Goal: Task Accomplishment & Management: Manage account settings

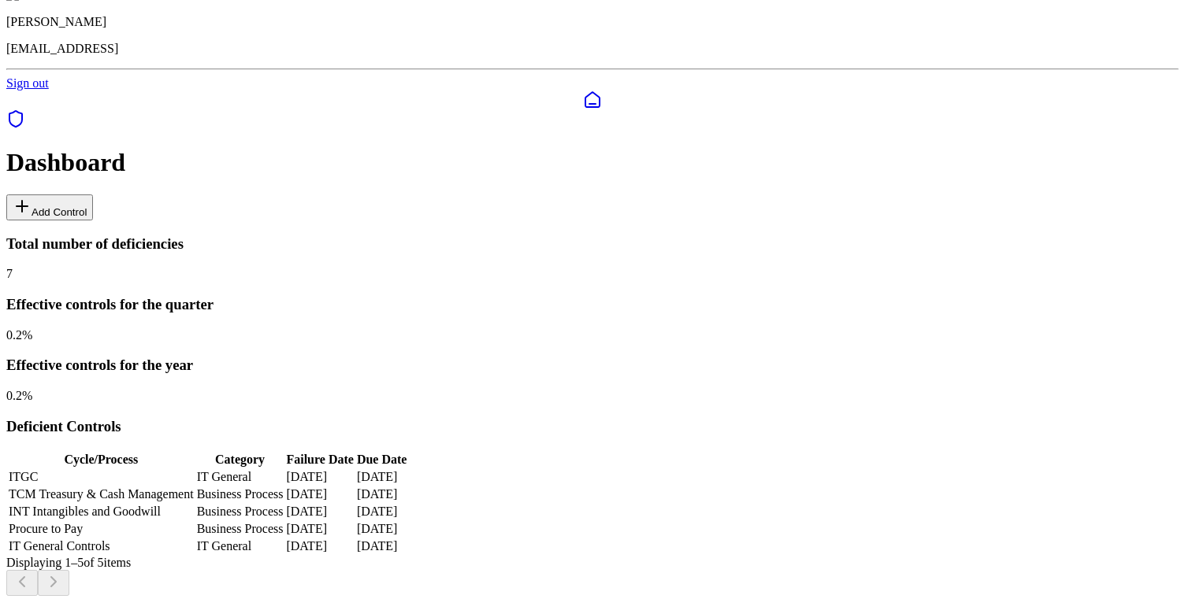
scroll to position [49, 0]
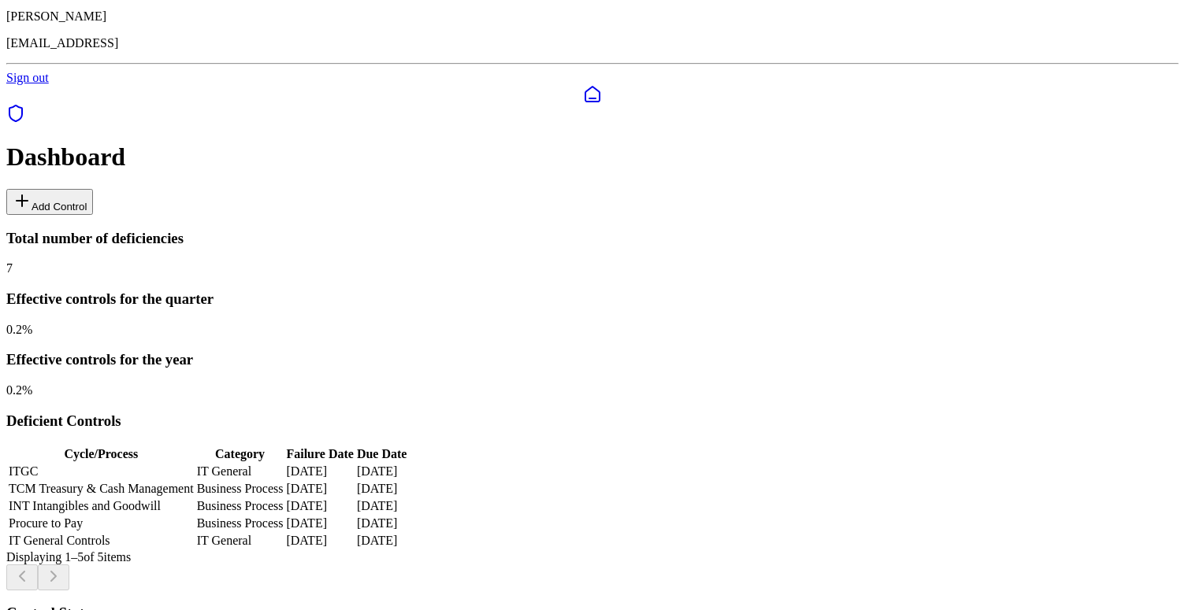
click at [284, 464] on td "IT General" at bounding box center [240, 472] width 88 height 16
click at [146, 464] on td "ITGC" at bounding box center [101, 472] width 187 height 16
click at [115, 464] on td "ITGC" at bounding box center [101, 472] width 187 height 16
click at [195, 481] on td "TCM Treasury & Cash Management" at bounding box center [101, 489] width 187 height 16
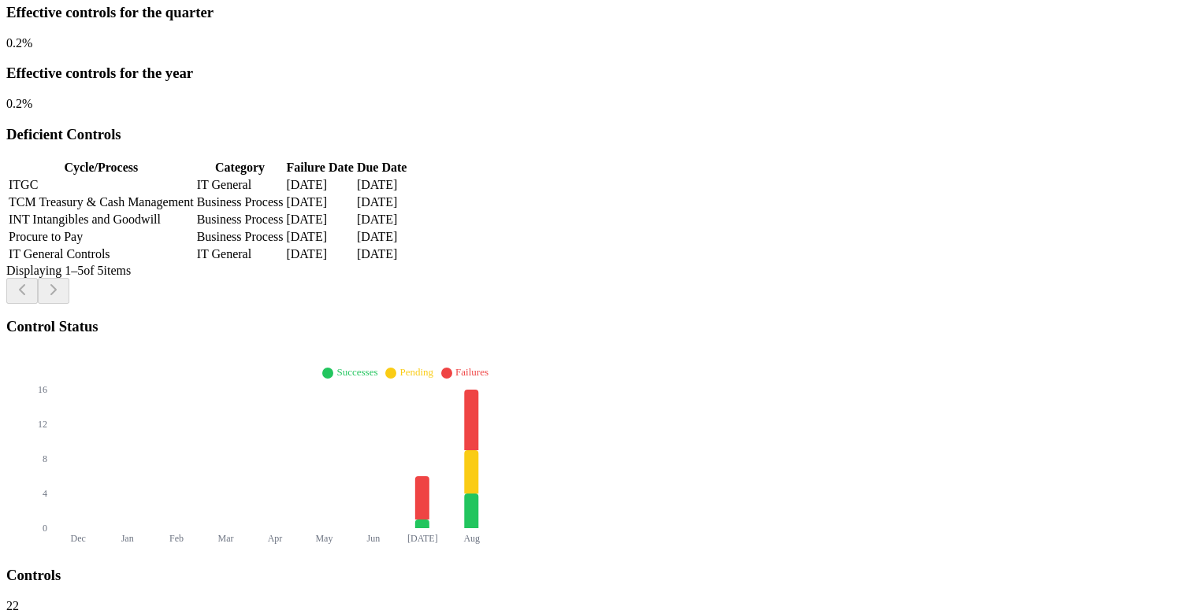
scroll to position [349, 0]
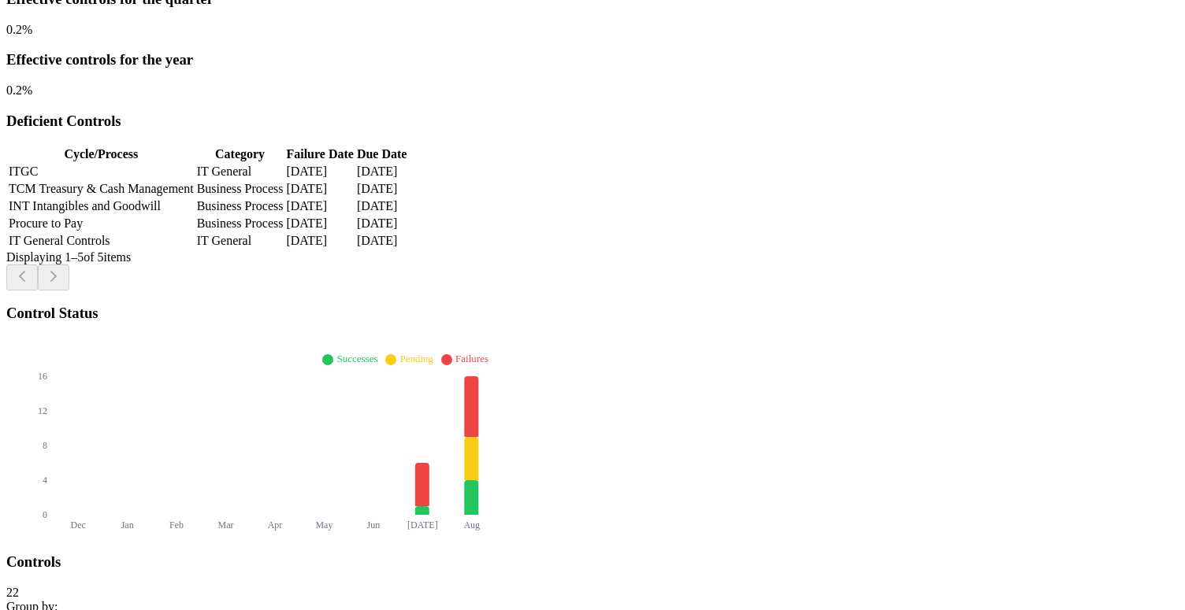
click at [322, 554] on div "Controls 22" at bounding box center [592, 577] width 1172 height 46
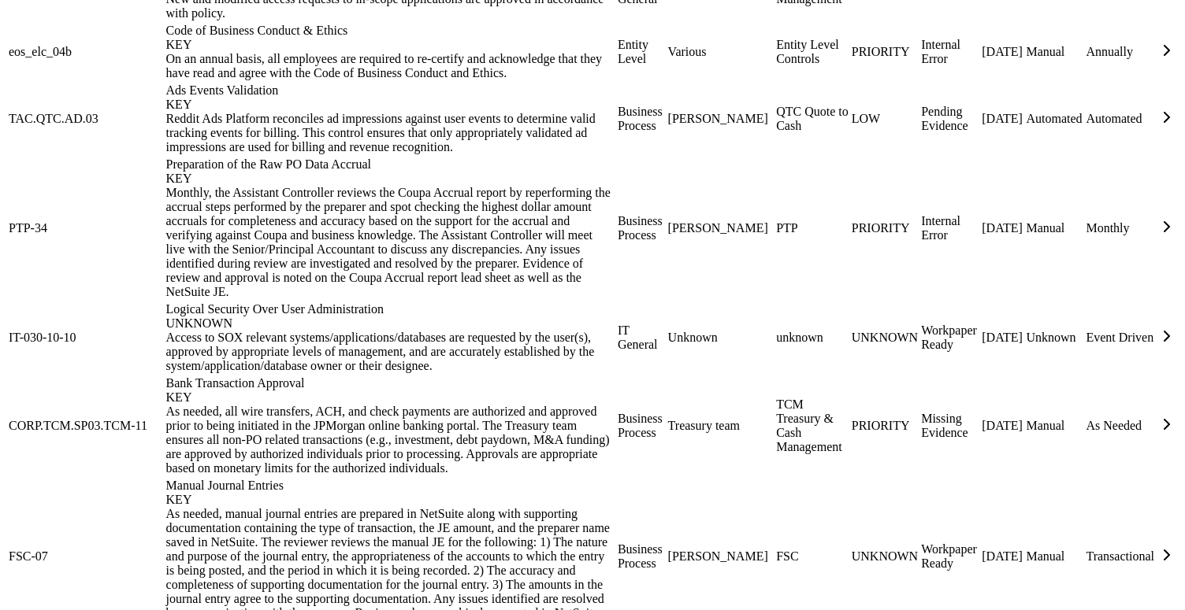
scroll to position [1749, 0]
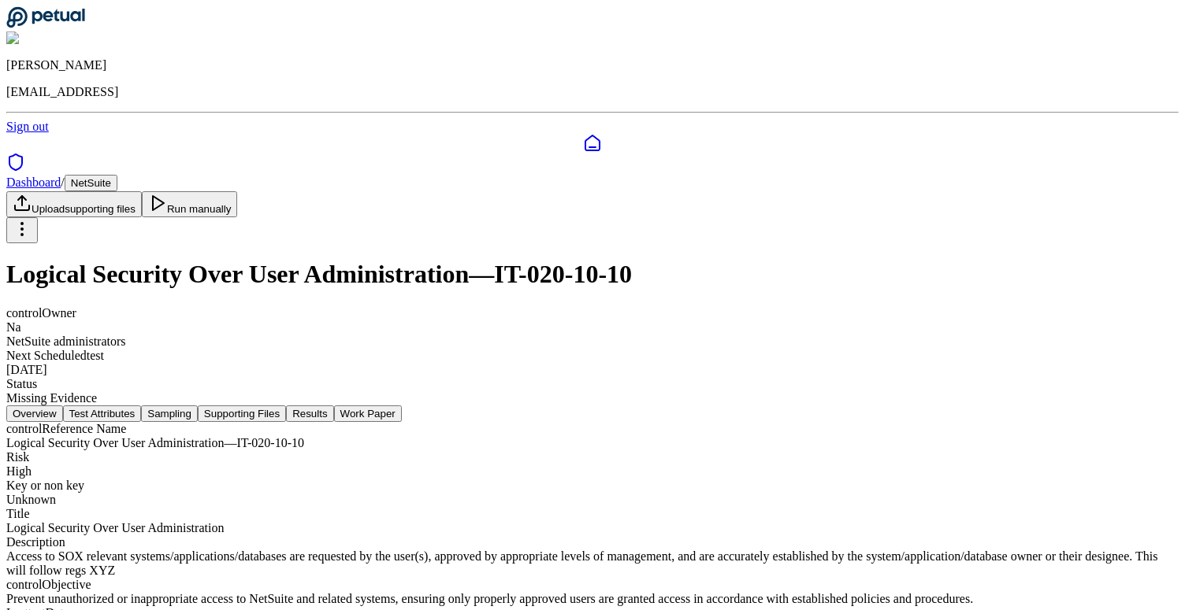
click at [1096, 94] on html "[PERSON_NAME] [EMAIL_ADDRESS] Sign out Dashboard / NetSuite Upload supporting f…" at bounding box center [592, 366] width 1185 height 732
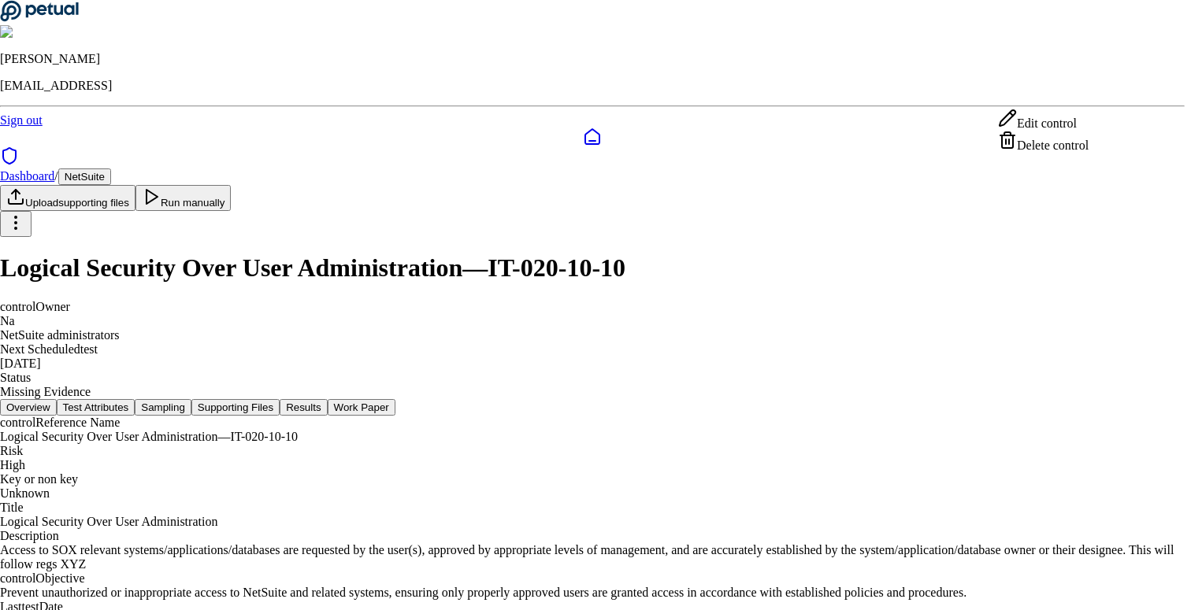
click at [1045, 153] on div "Delete control" at bounding box center [1043, 142] width 91 height 22
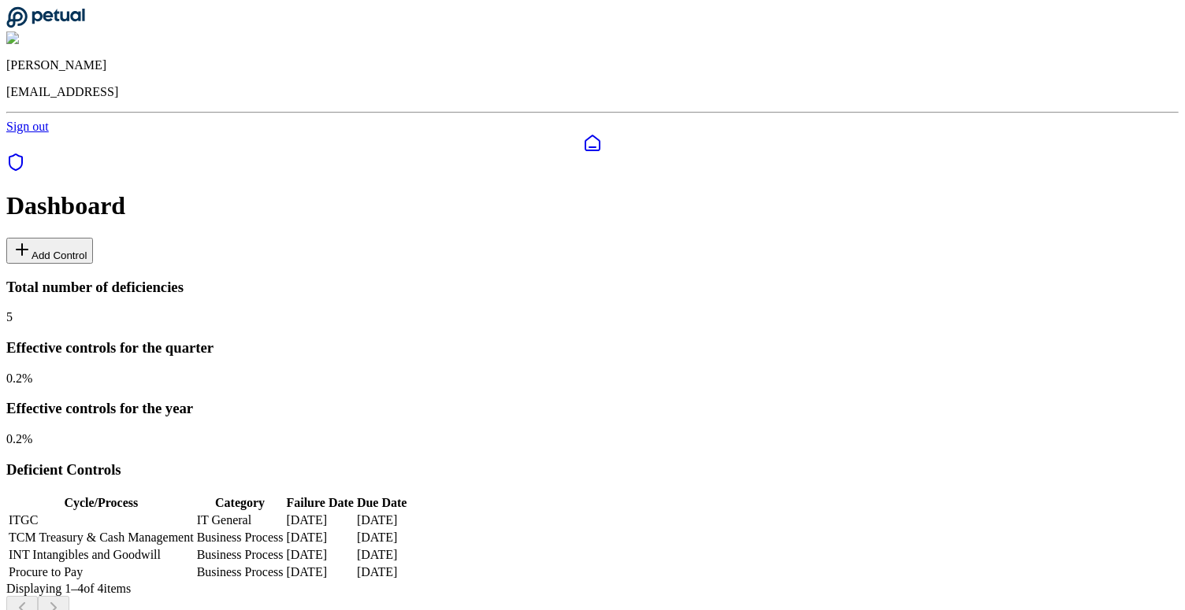
click at [20, 175] on div at bounding box center [592, 154] width 1172 height 41
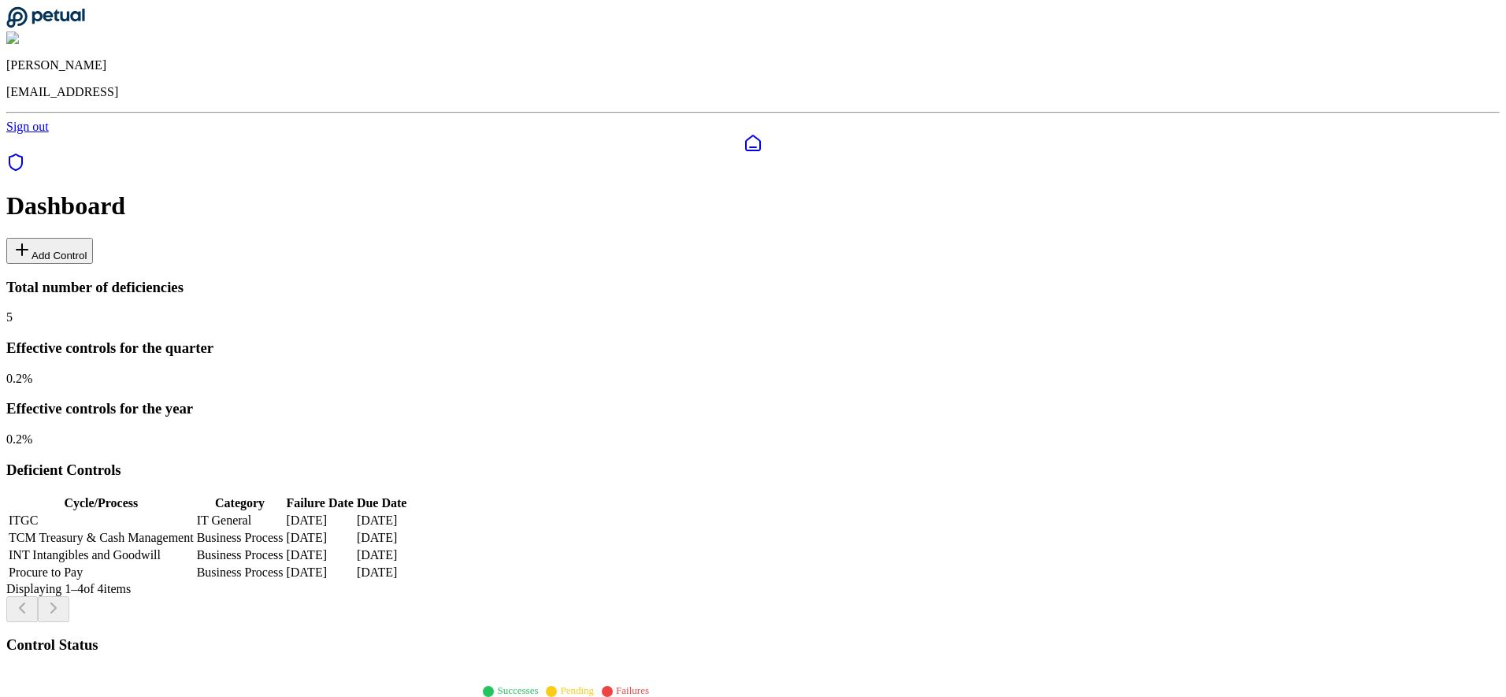
click at [93, 238] on button "Add Control" at bounding box center [49, 251] width 87 height 26
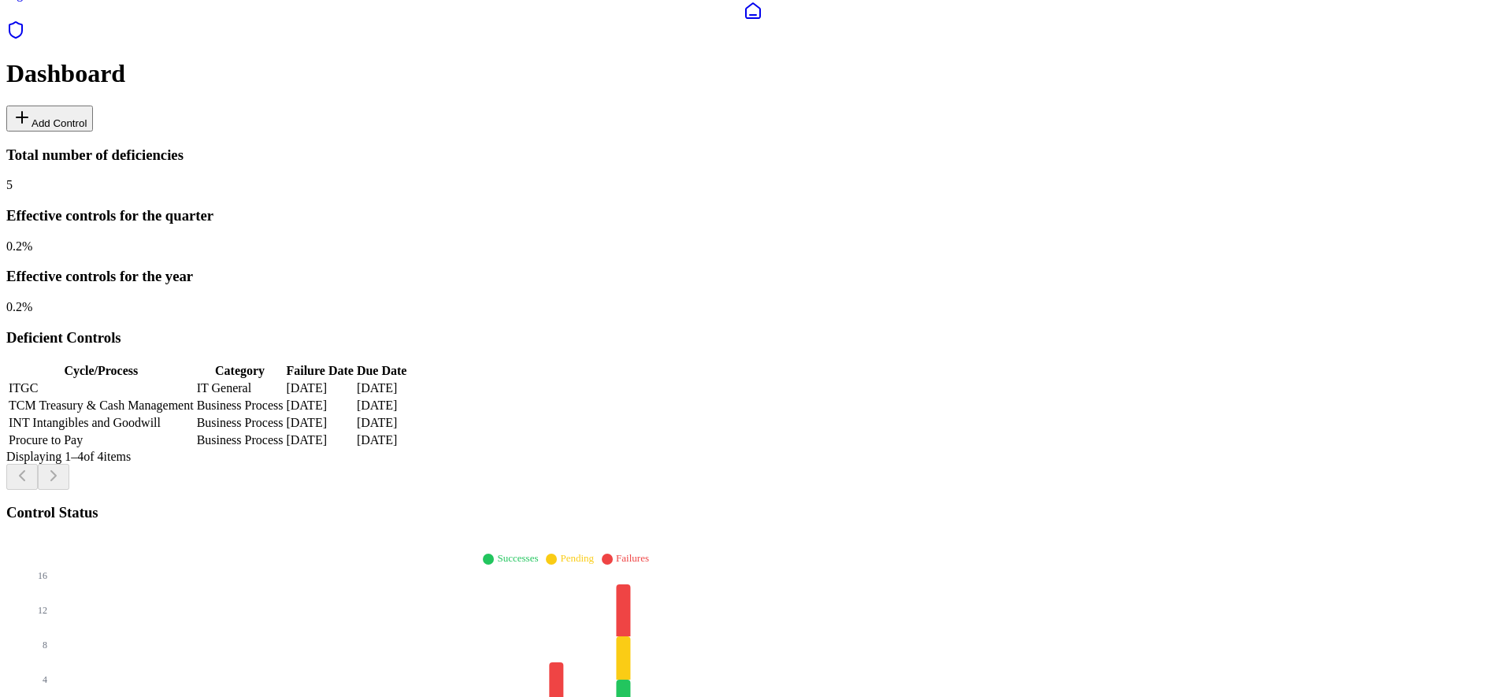
scroll to position [144, 0]
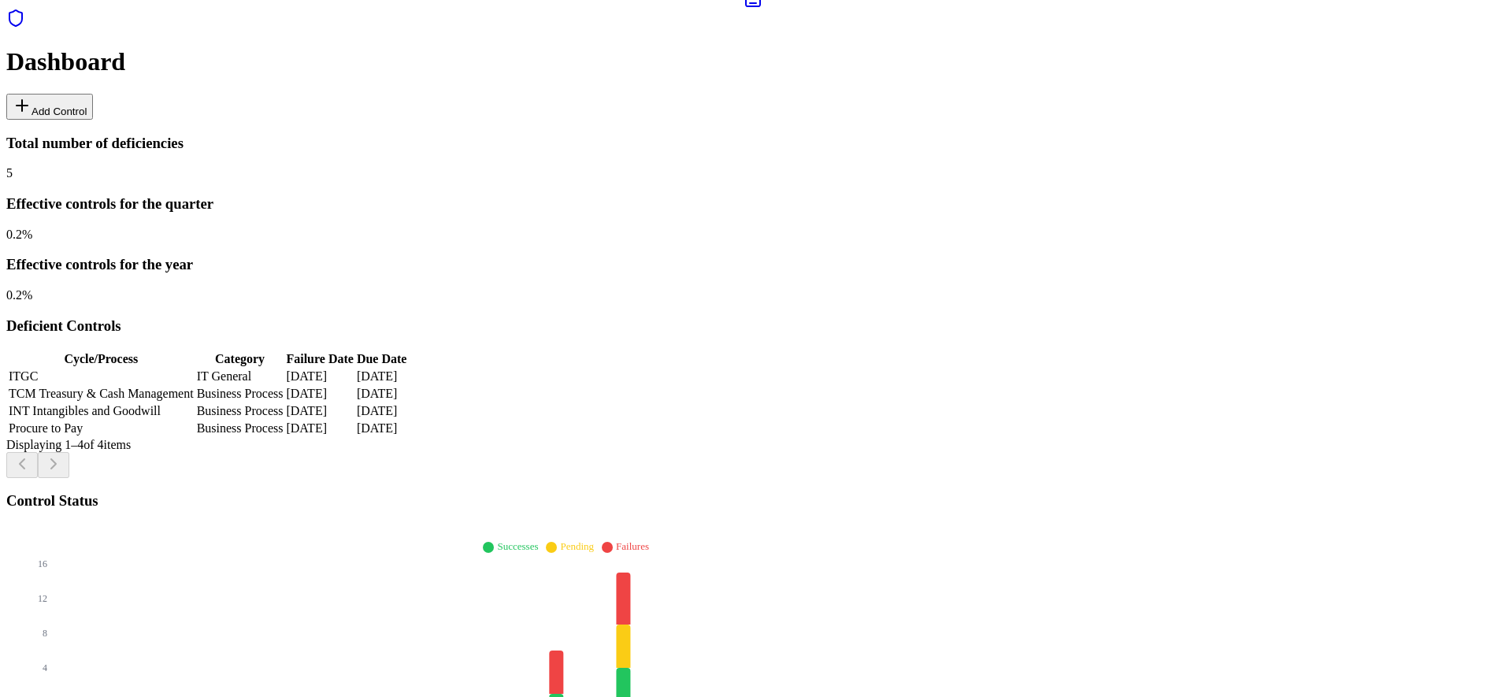
type input "**"
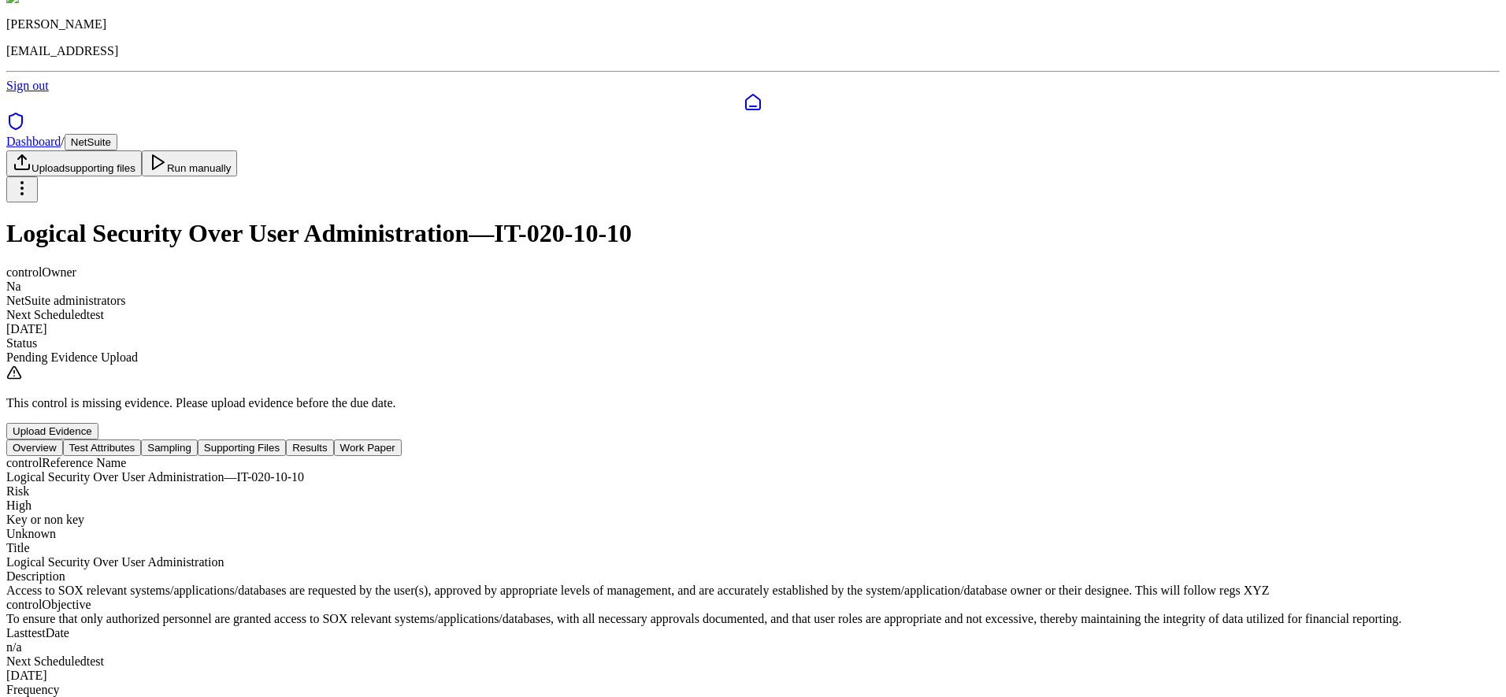
click at [142, 439] on button "Test Attributes" at bounding box center [102, 447] width 79 height 17
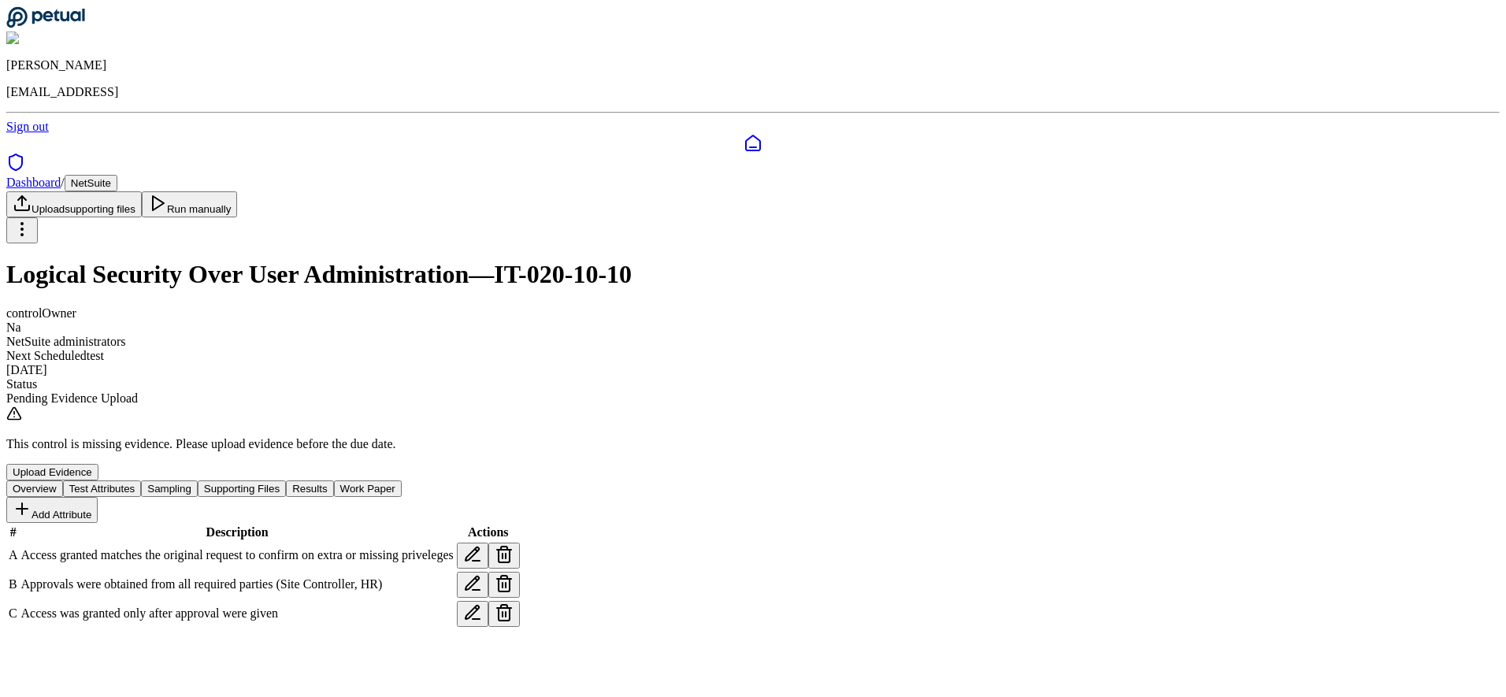
scroll to position [6, 0]
click at [482, 545] on icon at bounding box center [472, 554] width 19 height 19
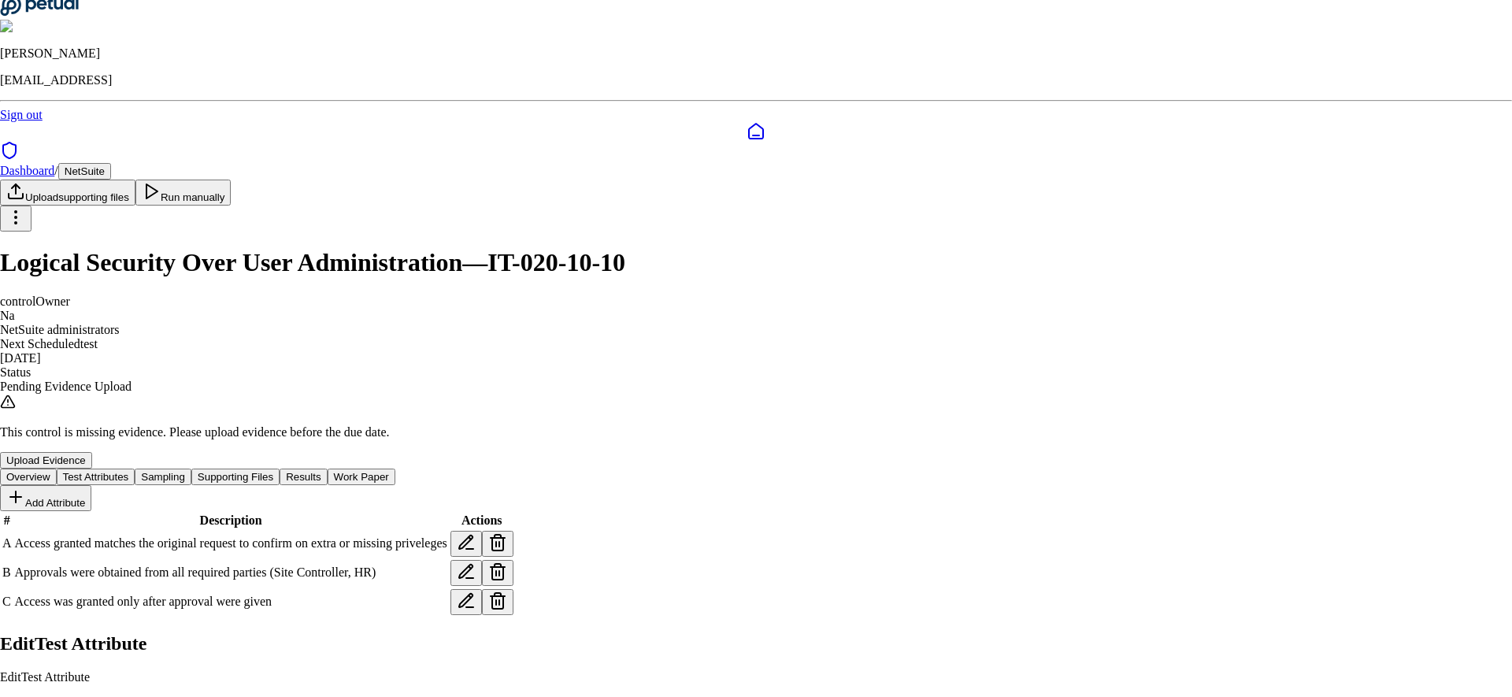
click at [25, 610] on icon "button" at bounding box center [15, 708] width 19 height 19
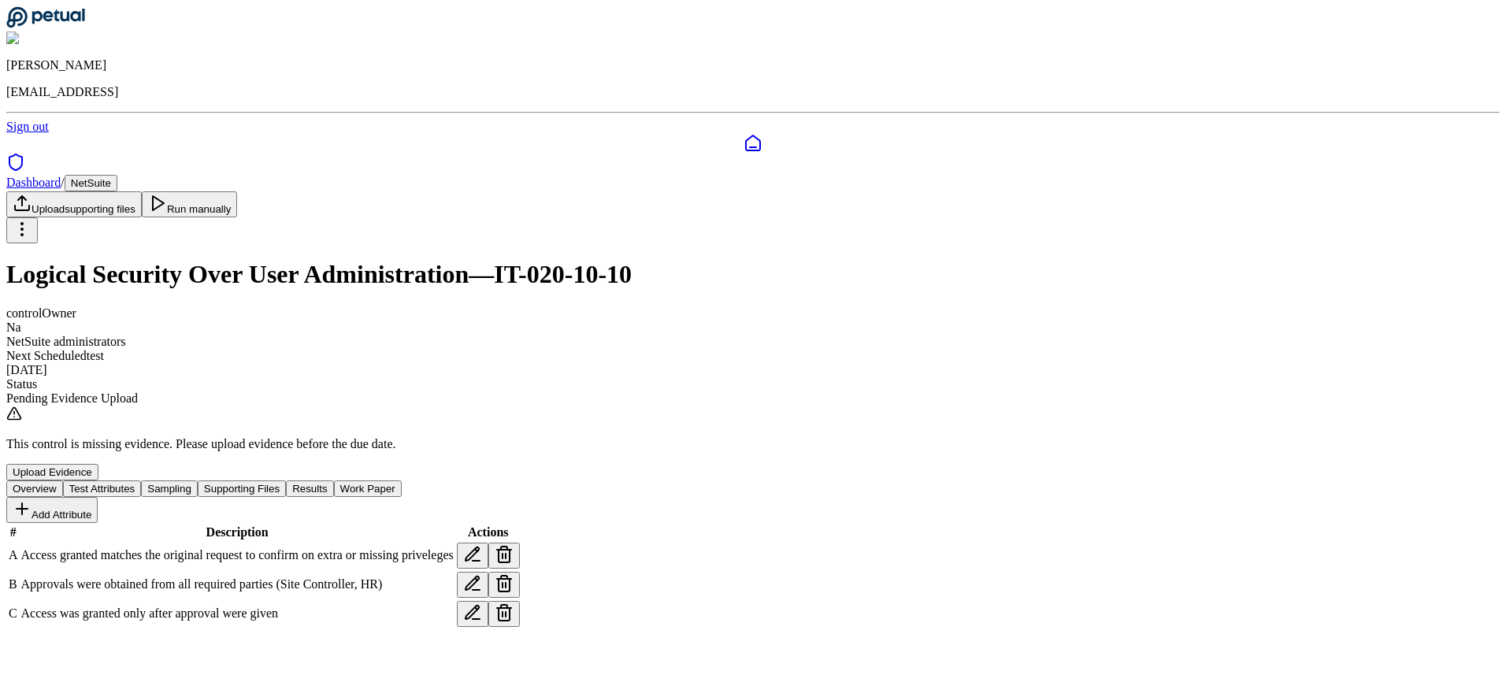
click at [467, 497] on div "Add Attribute # Description Actions A Access granted matches the original reque…" at bounding box center [752, 563] width 1493 height 132
click at [198, 480] on button "Sampling" at bounding box center [169, 488] width 57 height 17
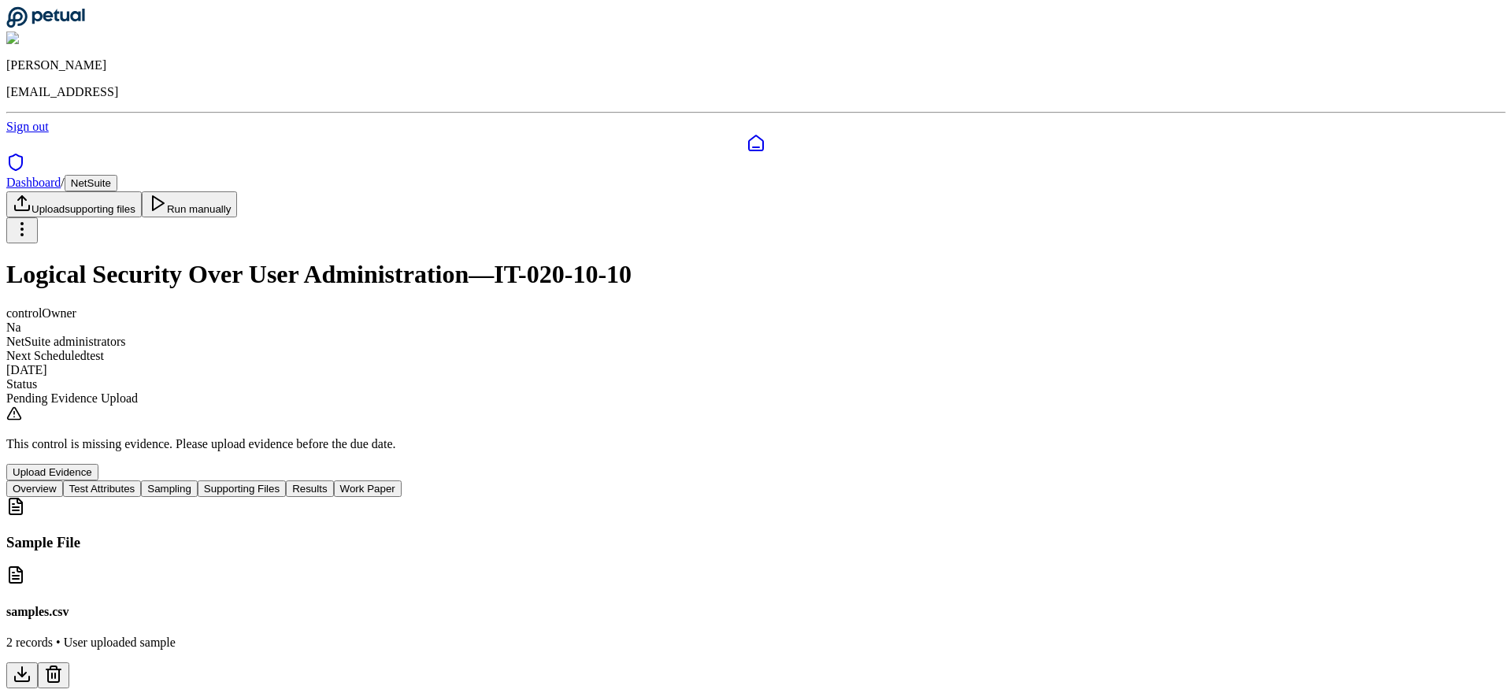
click at [675, 297] on div "Dashboard / NetSuite Upload supporting files Run manually Logical Security Over…" at bounding box center [756, 328] width 1500 height 306
click at [286, 480] on button "Supporting Files" at bounding box center [242, 488] width 88 height 17
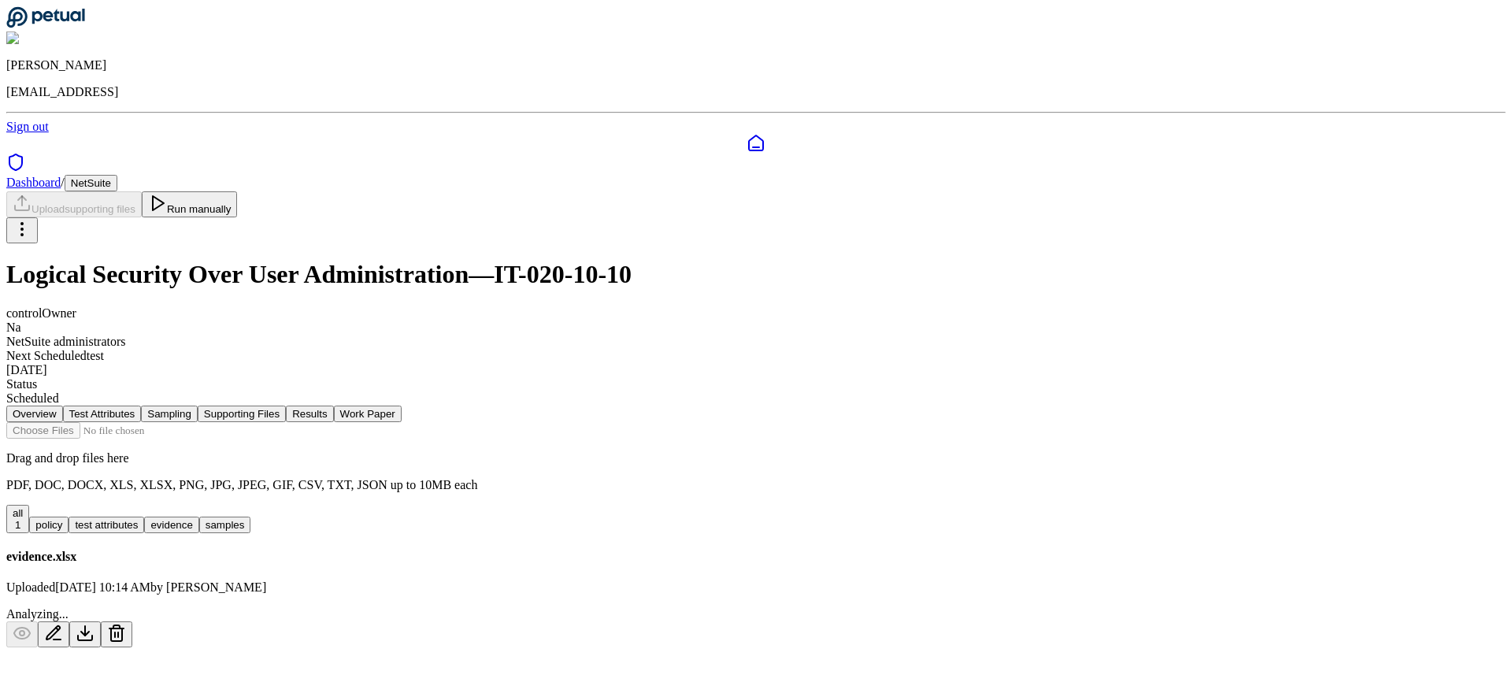
click at [238, 191] on button "Run manually" at bounding box center [190, 204] width 96 height 26
click at [1190, 406] on div "Overview Test Attributes Sampling Supporting Files Results Work Paper Drag and …" at bounding box center [756, 527] width 1500 height 243
click at [333, 406] on button "Results" at bounding box center [309, 414] width 47 height 17
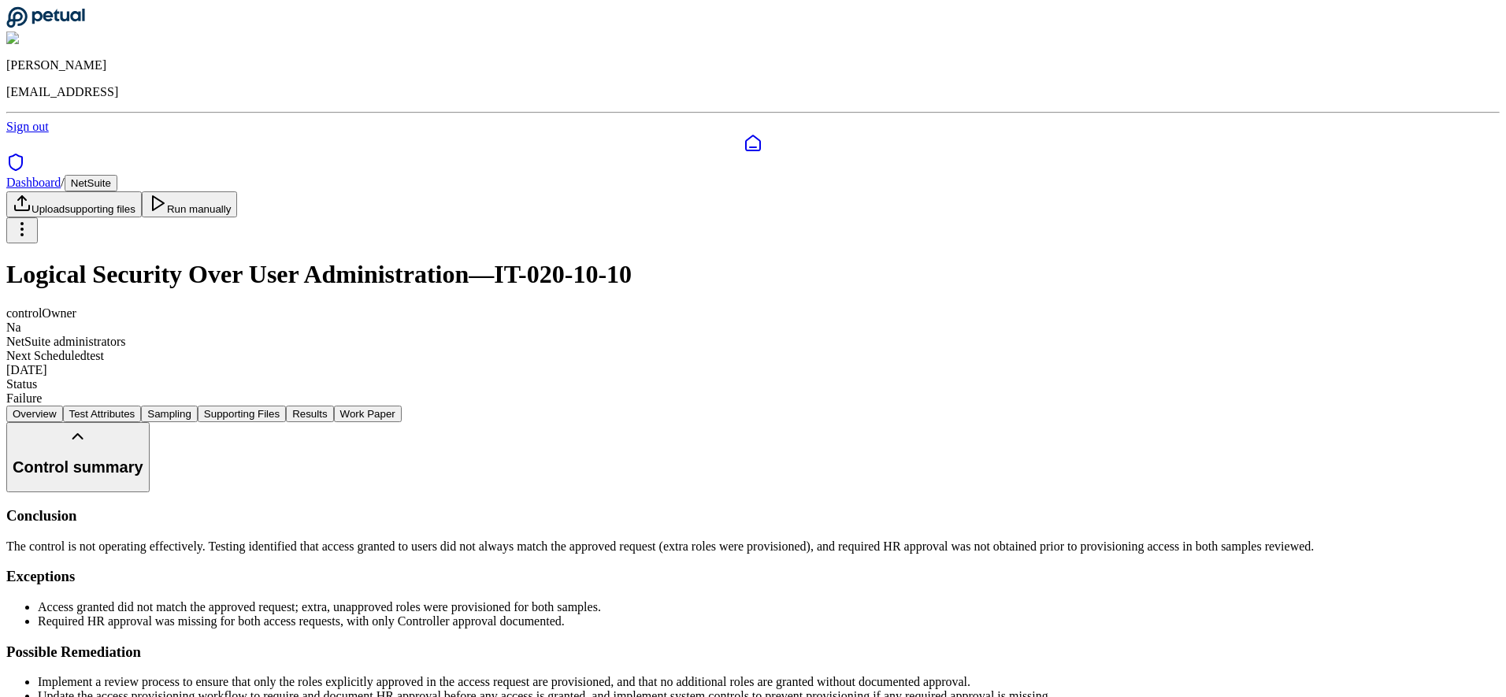
click at [198, 406] on button "Sampling" at bounding box center [169, 414] width 57 height 17
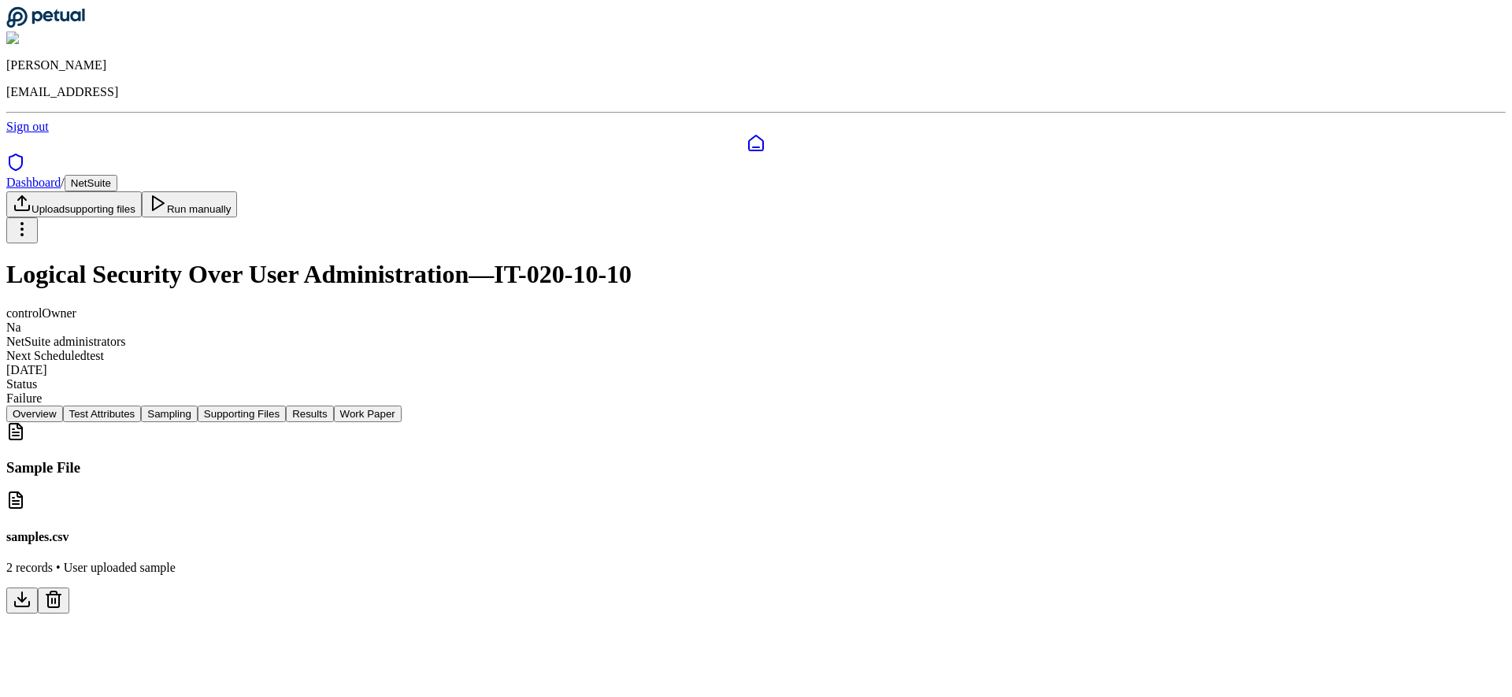
click at [402, 406] on button "Work Paper" at bounding box center [368, 414] width 68 height 17
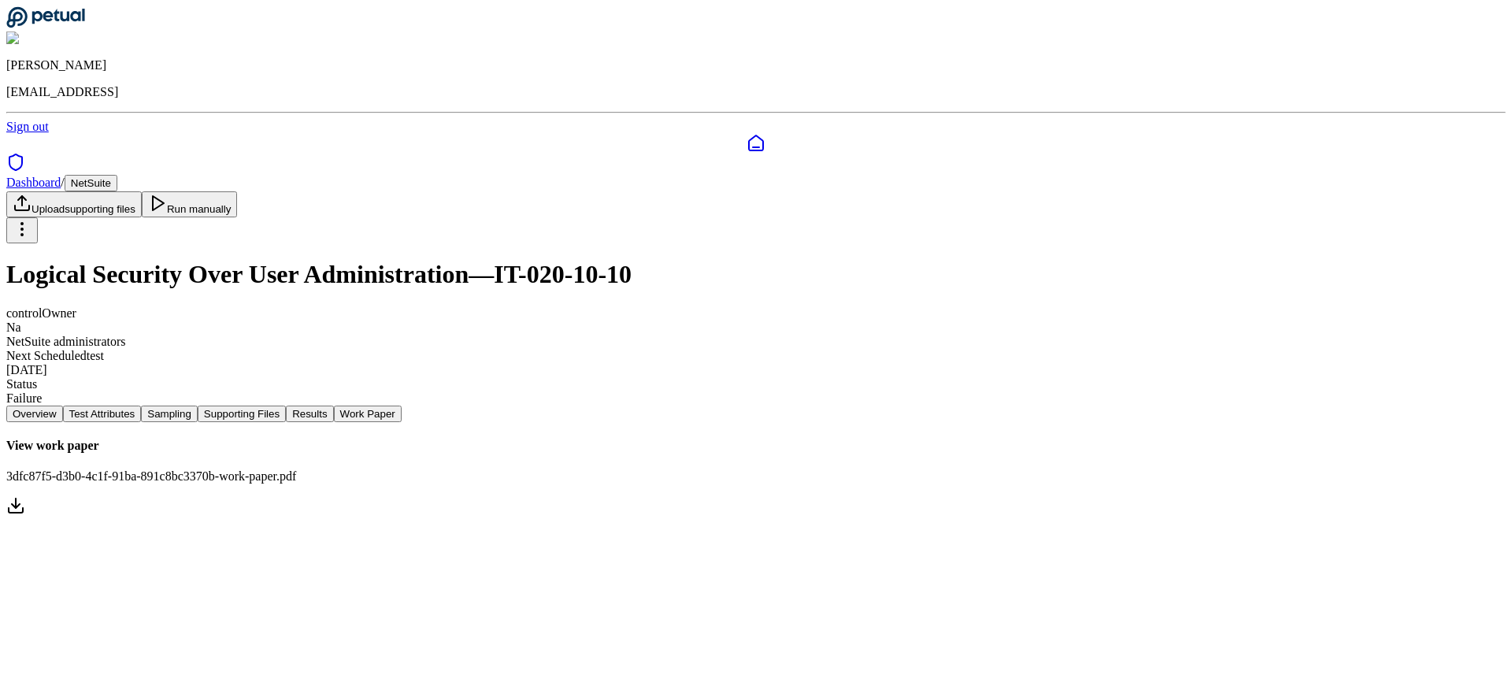
click at [25, 496] on icon at bounding box center [15, 505] width 19 height 19
click at [333, 406] on button "Results" at bounding box center [309, 414] width 47 height 17
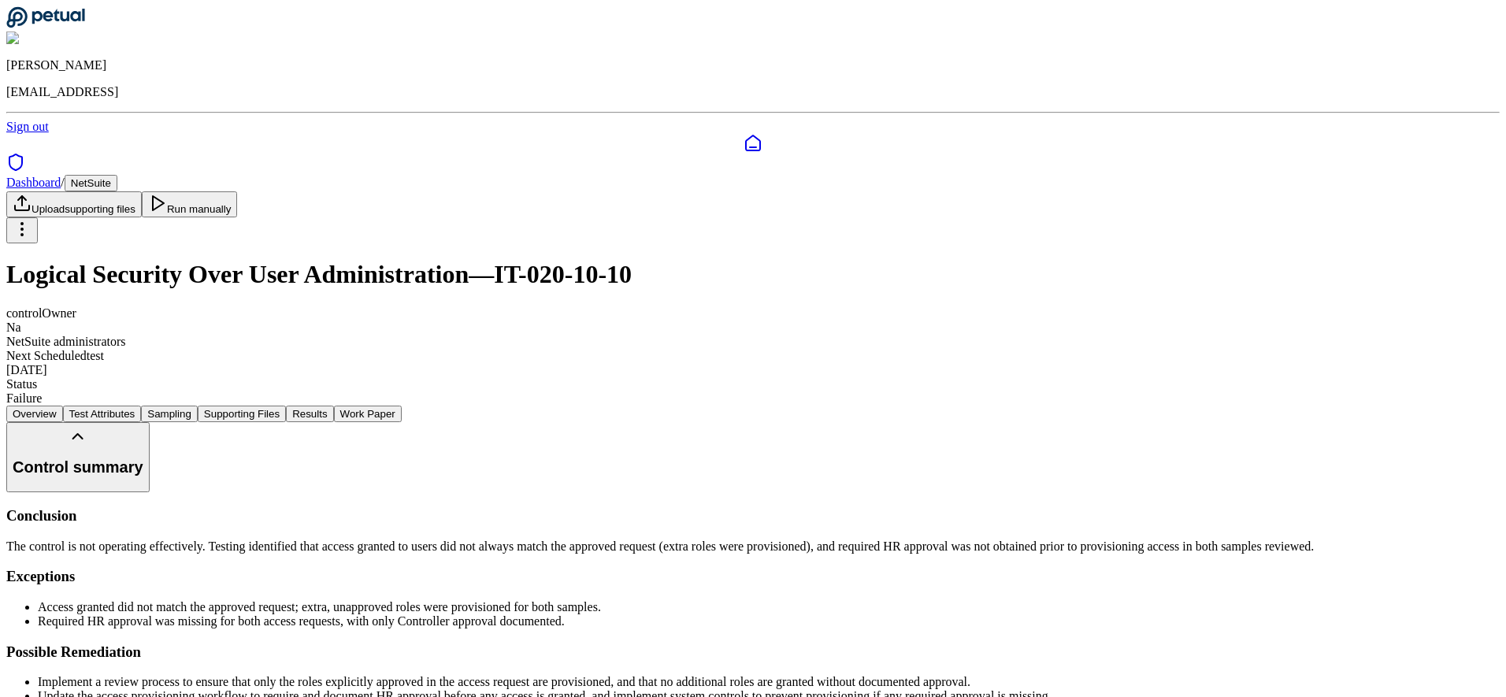
click at [333, 406] on button "Results" at bounding box center [309, 414] width 47 height 17
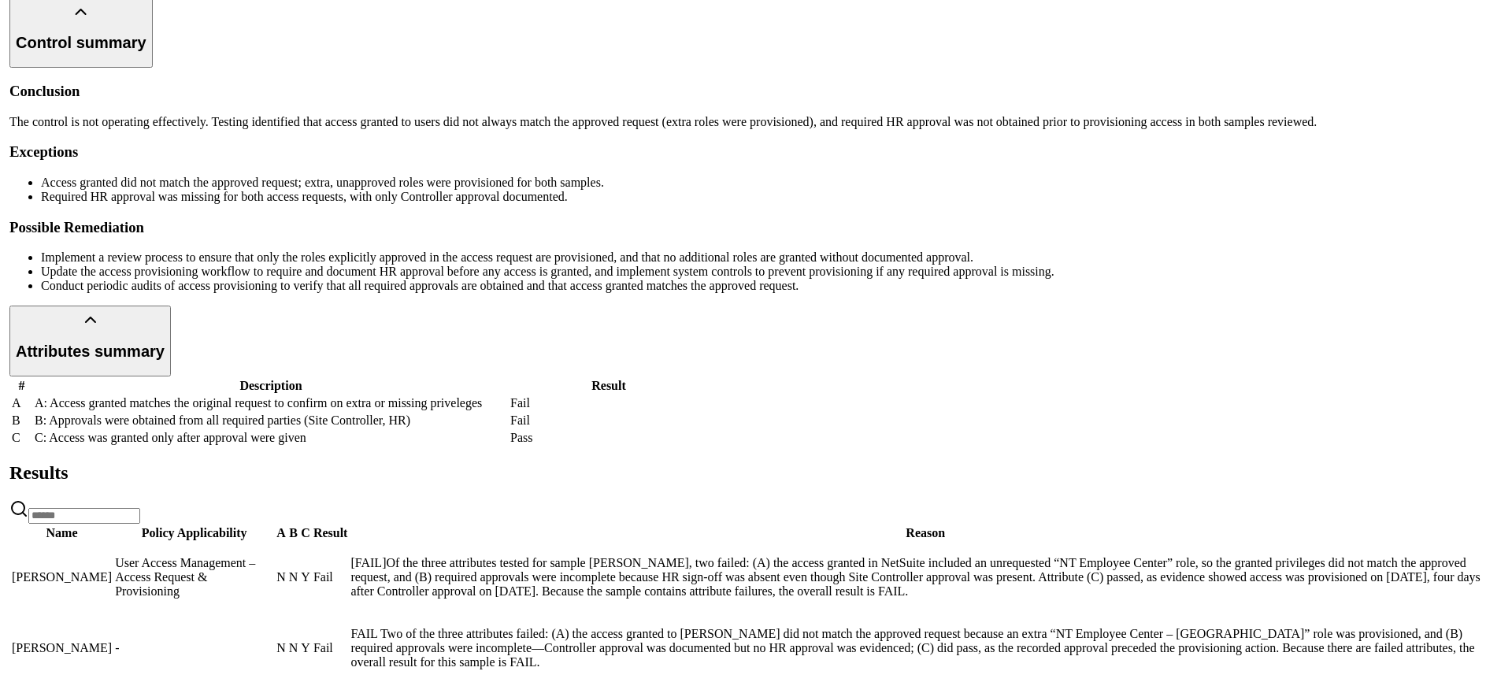
scroll to position [579, 0]
click at [252, 556] on span "User Access Management – Access Request & Provisioning" at bounding box center [182, 577] width 140 height 42
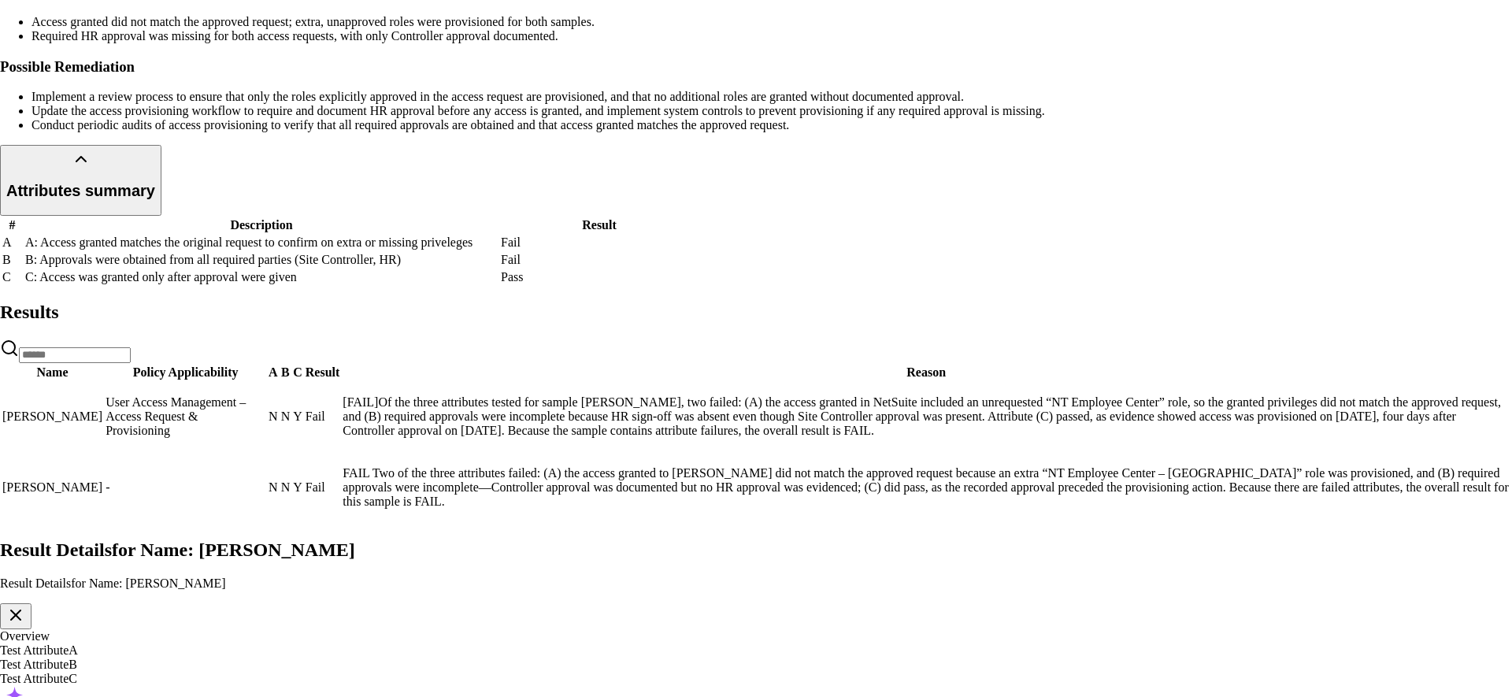
scroll to position [182, 0]
drag, startPoint x: 606, startPoint y: 358, endPoint x: 1007, endPoint y: 362, distance: 400.9
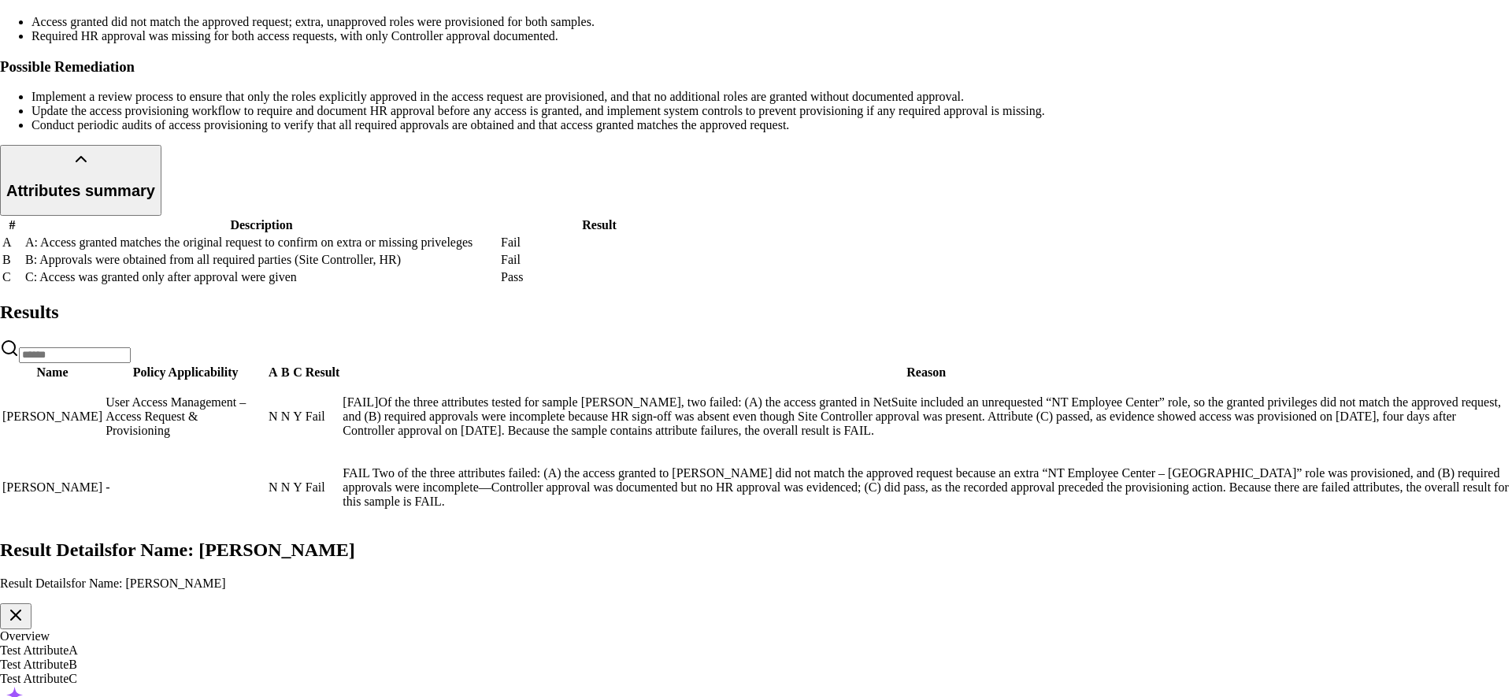
click at [105, 610] on div "Test Attribute A" at bounding box center [756, 650] width 1512 height 14
drag, startPoint x: 994, startPoint y: 258, endPoint x: 807, endPoint y: 306, distance: 192.7
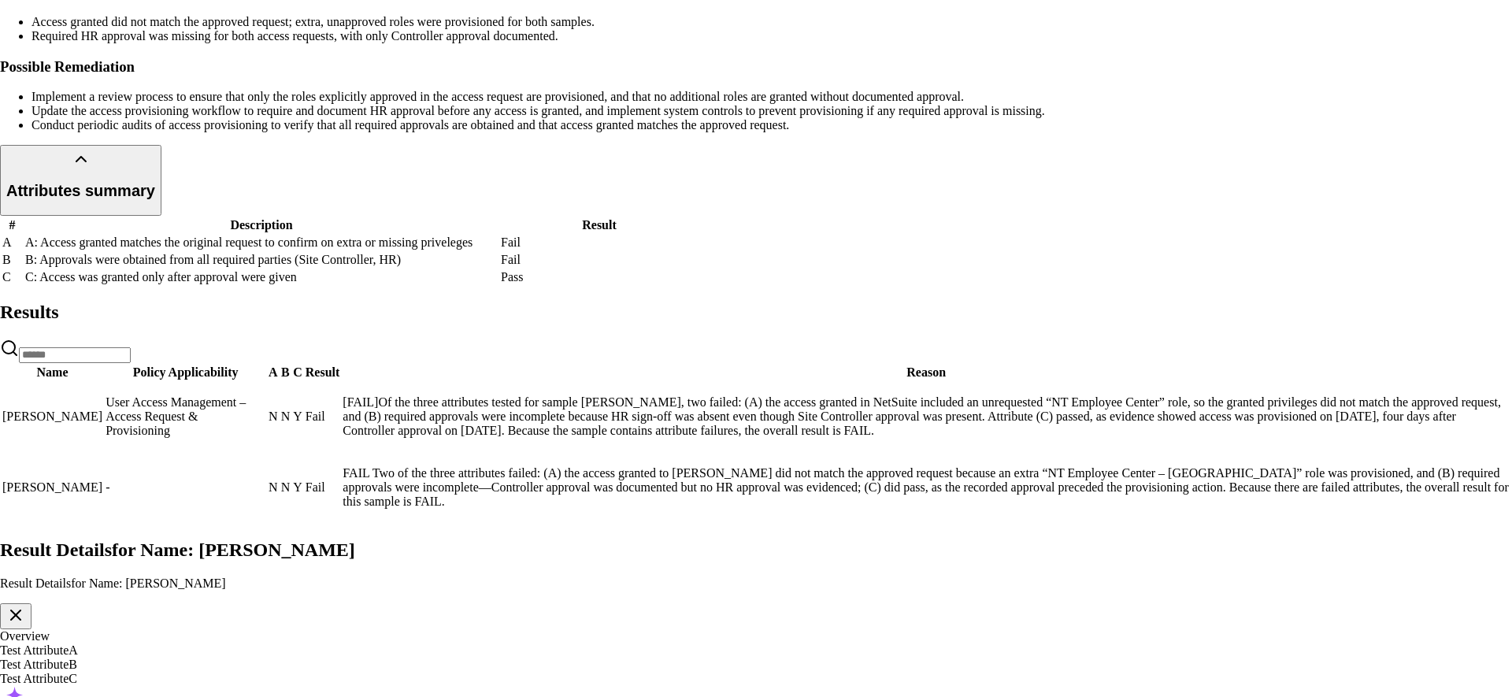
drag, startPoint x: 1053, startPoint y: 291, endPoint x: 811, endPoint y: 313, distance: 242.7
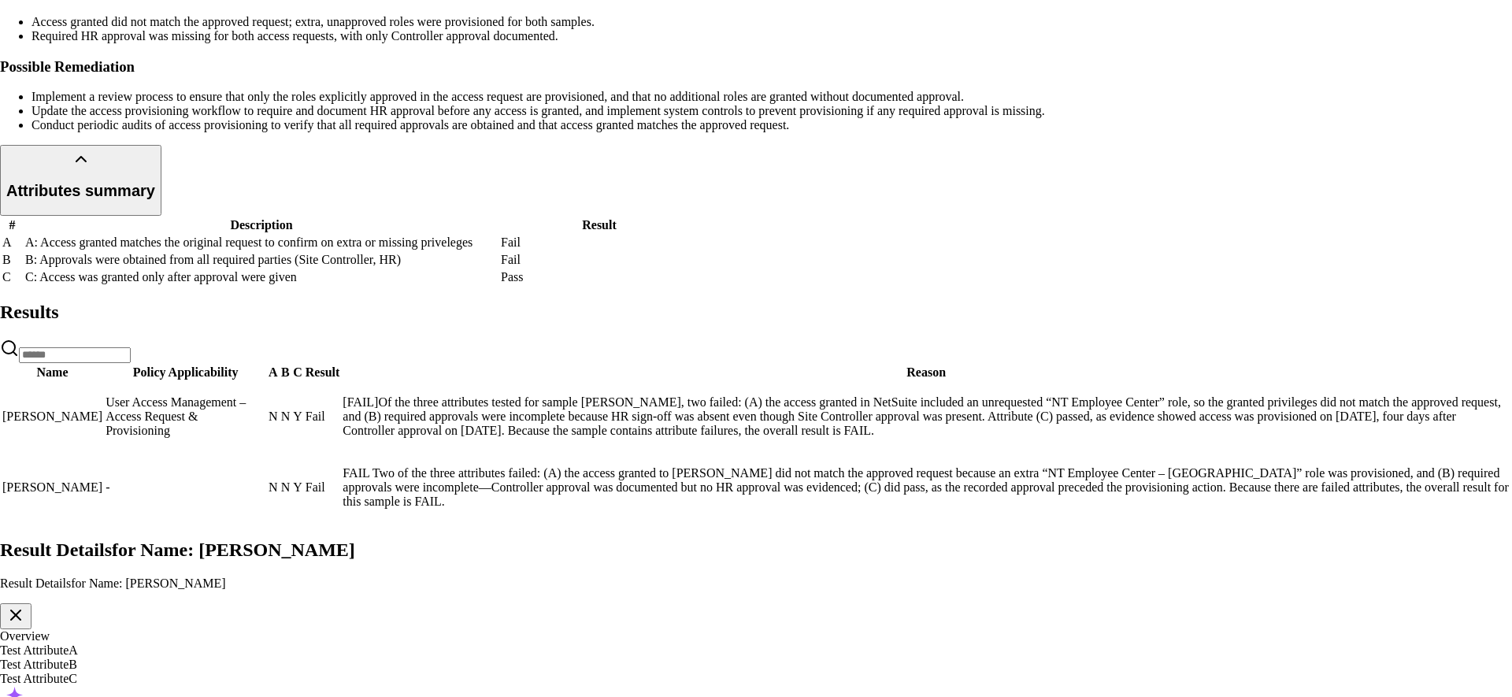
click at [125, 610] on div "Test Attribute C" at bounding box center [756, 679] width 1512 height 14
drag, startPoint x: 599, startPoint y: 230, endPoint x: 1070, endPoint y: 438, distance: 515.6
drag, startPoint x: 1066, startPoint y: 446, endPoint x: 1013, endPoint y: 345, distance: 113.8
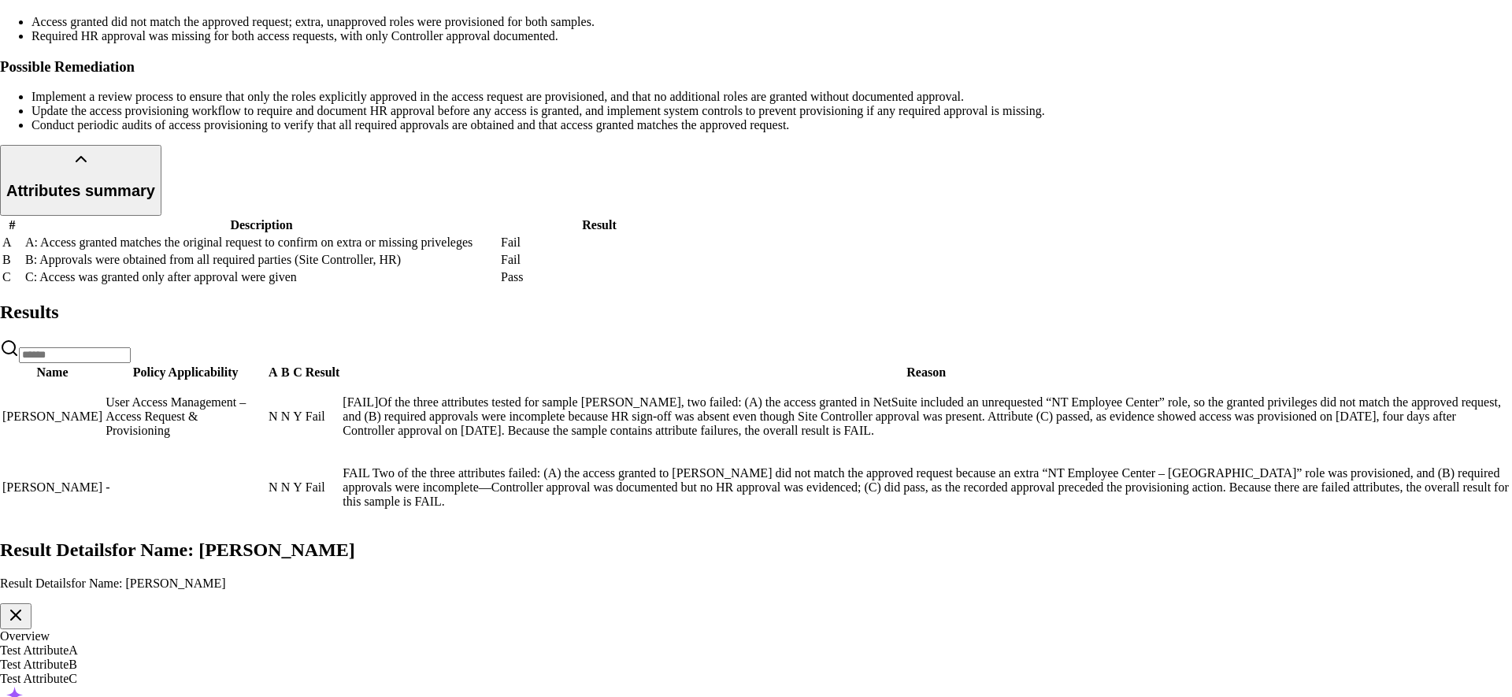
drag, startPoint x: 1085, startPoint y: 382, endPoint x: 985, endPoint y: 319, distance: 118.2
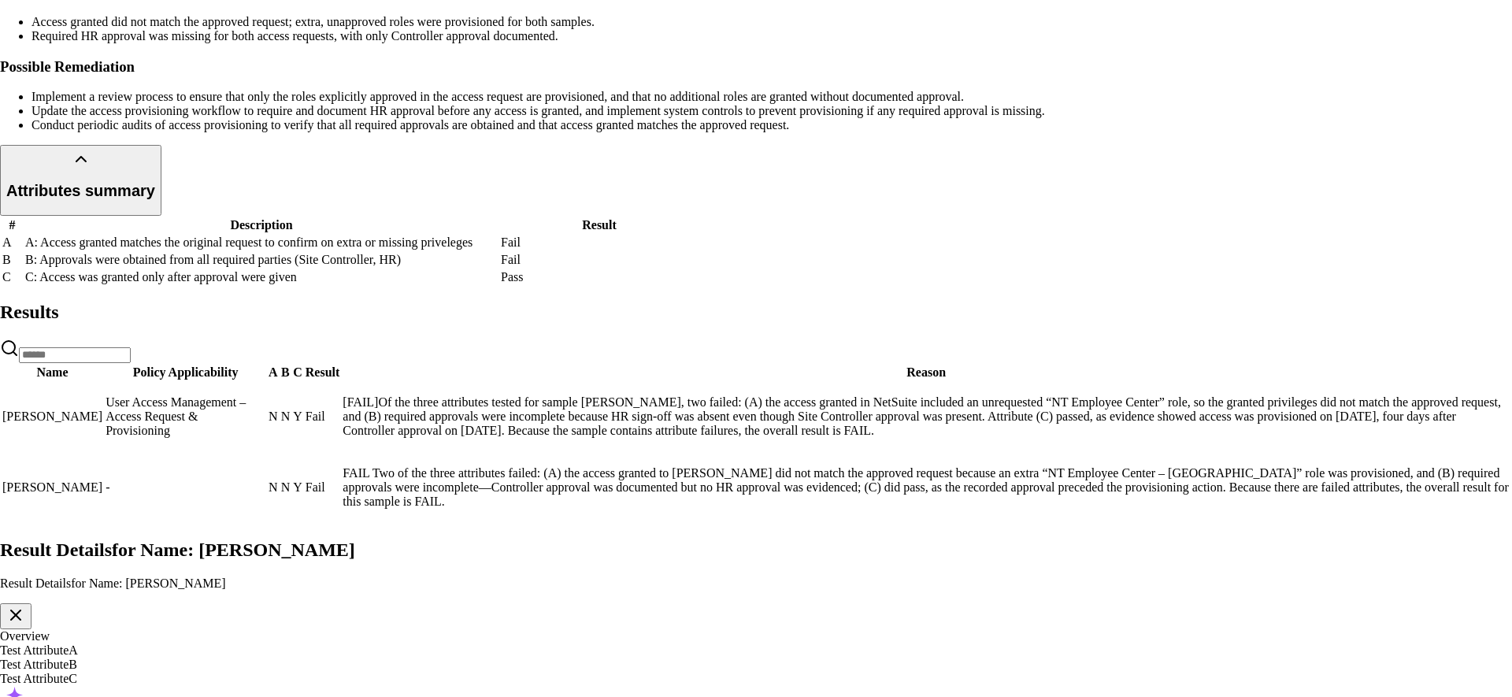
click at [95, 610] on div "Test Attribute A" at bounding box center [756, 650] width 1512 height 14
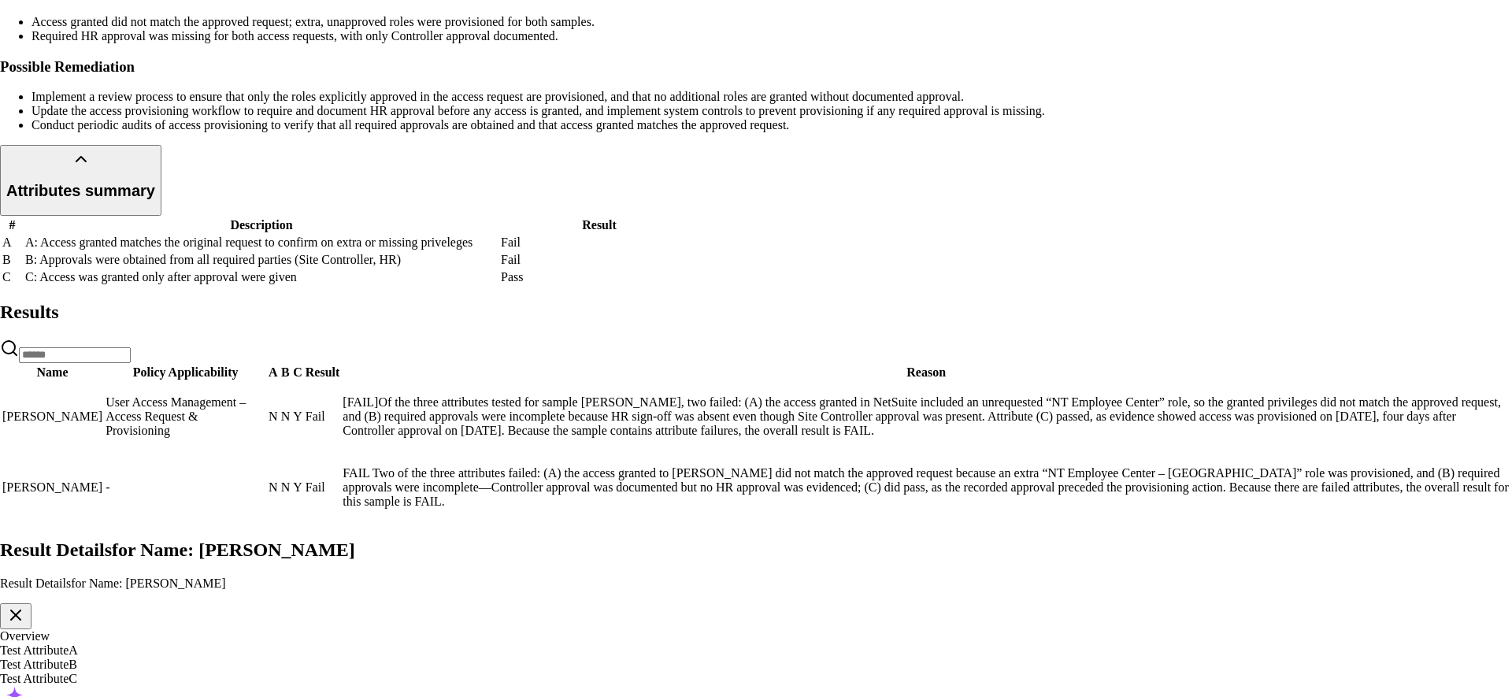
click at [20, 610] on icon "button" at bounding box center [15, 614] width 9 height 9
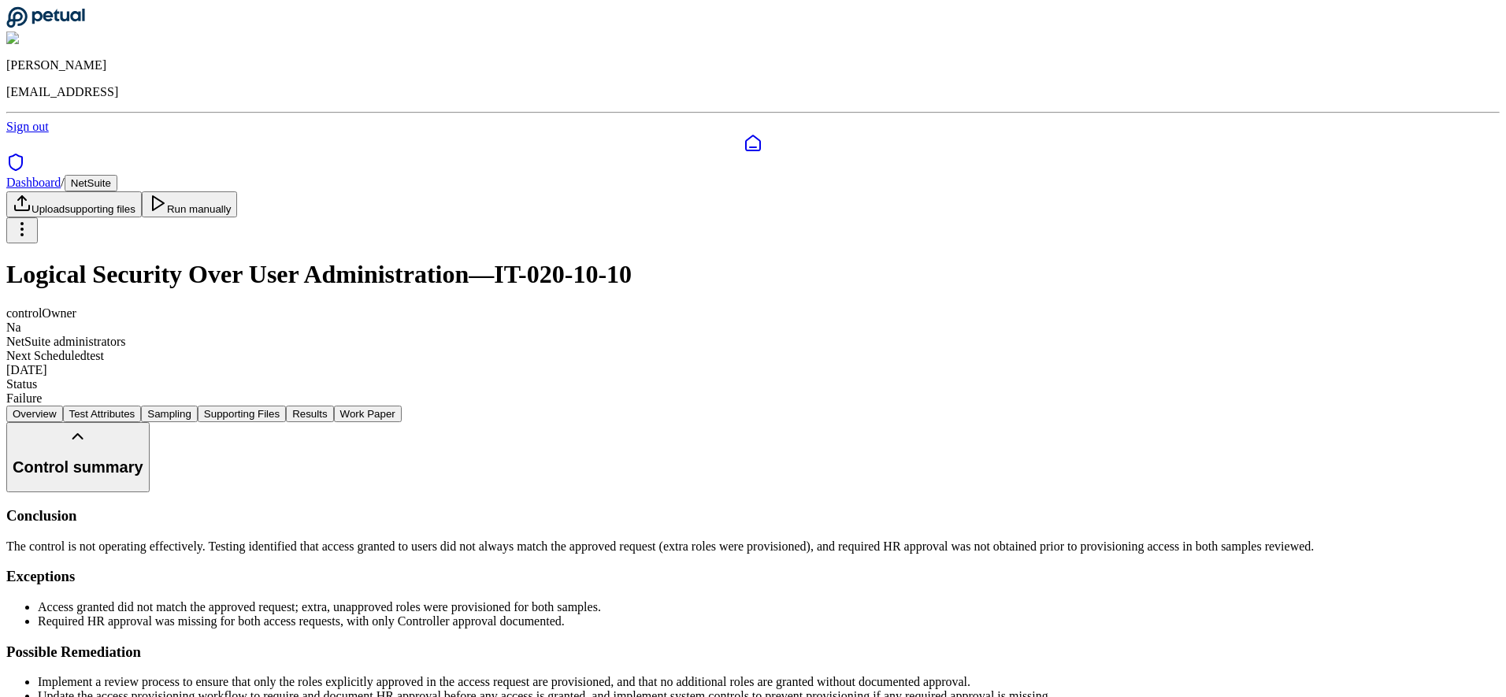
click at [286, 406] on button "Supporting Files" at bounding box center [242, 414] width 88 height 17
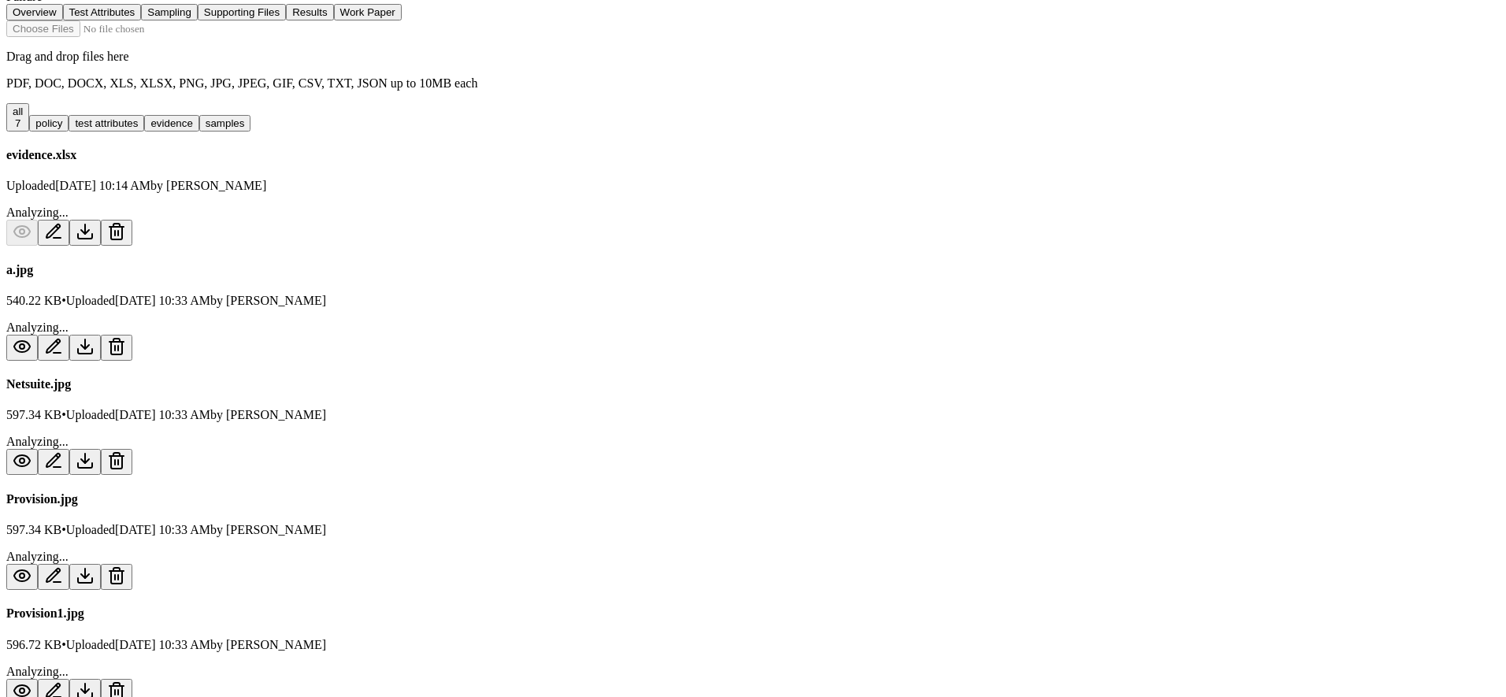
scroll to position [400, 0]
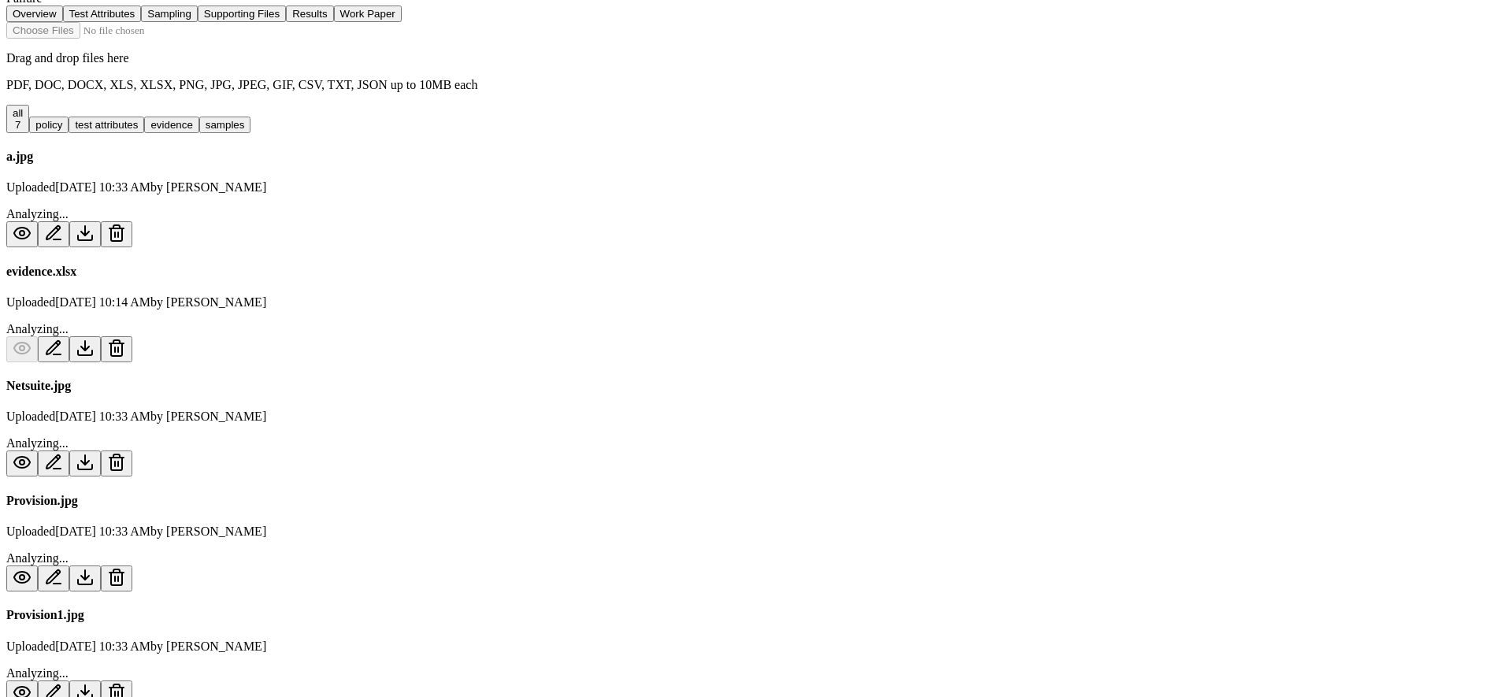
click at [60, 455] on icon at bounding box center [52, 461] width 13 height 13
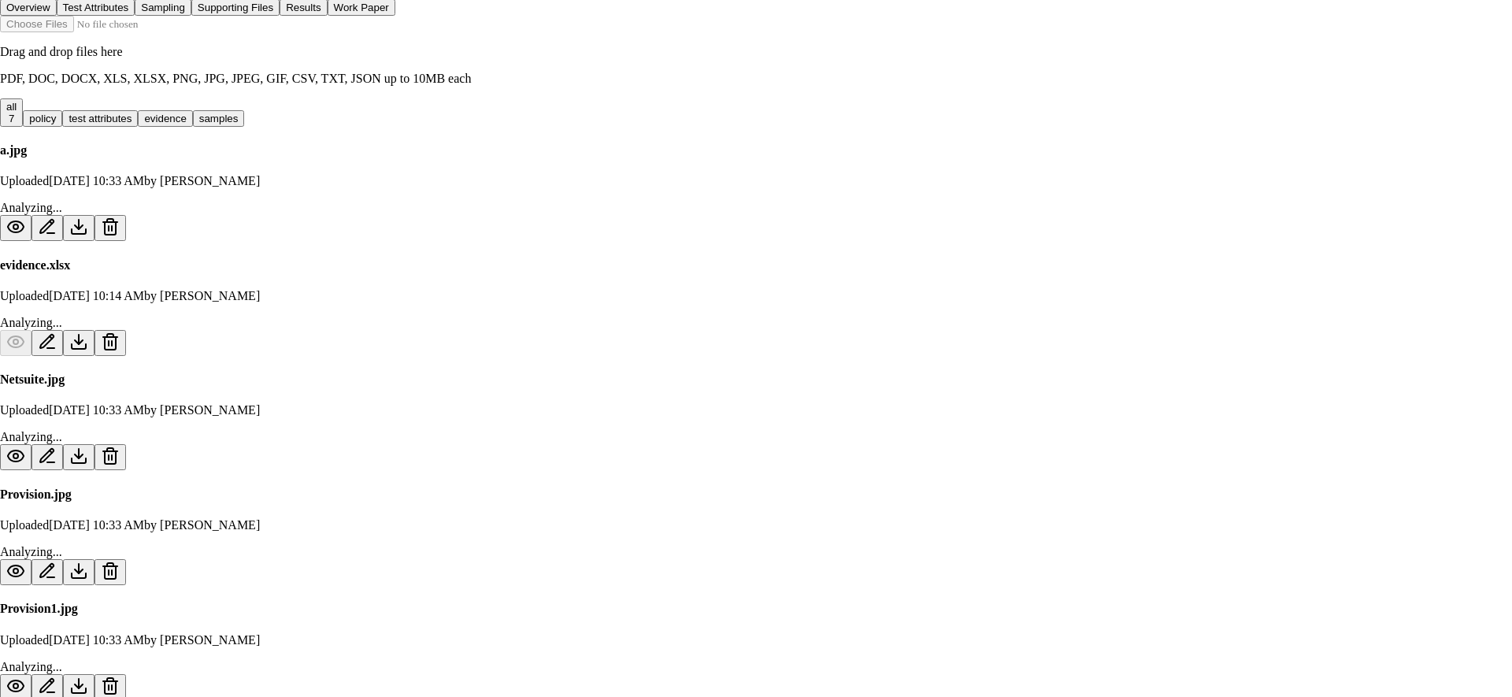
type textarea "**********"
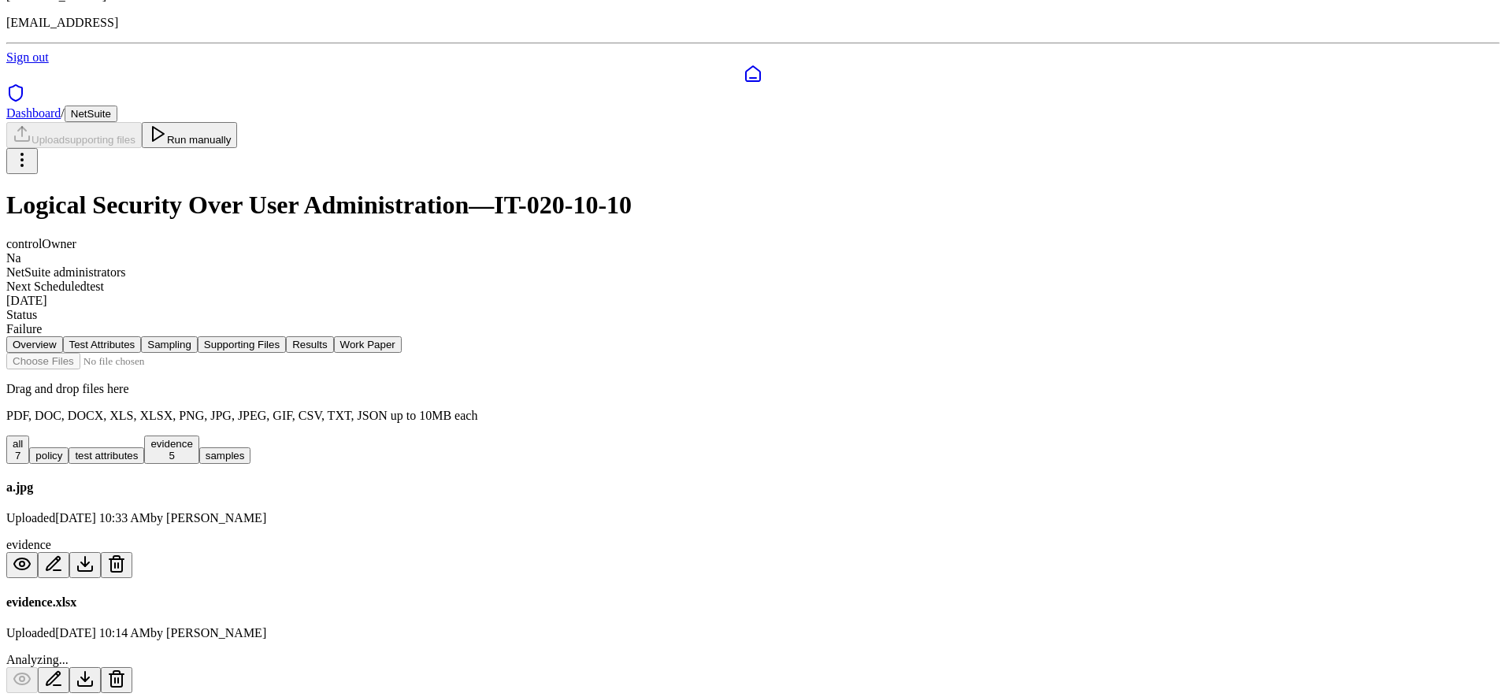
scroll to position [84, 0]
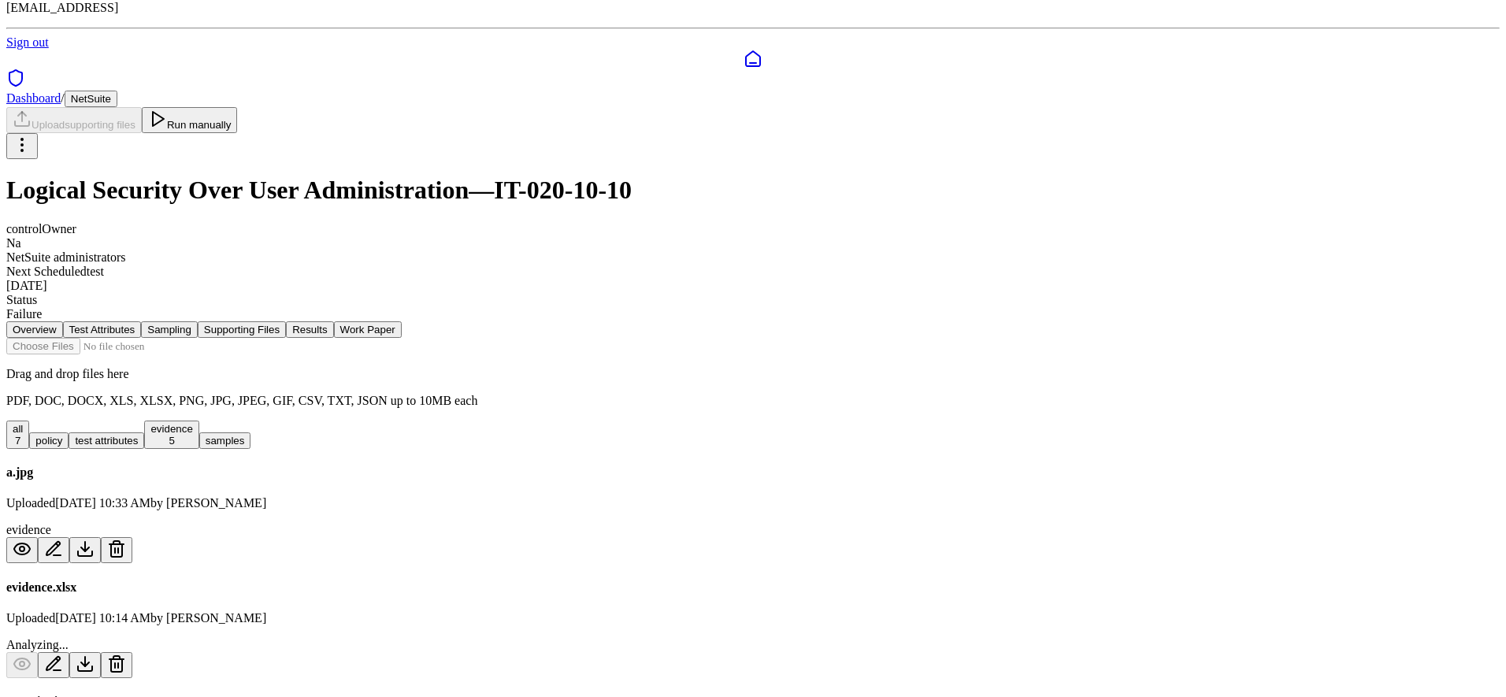
click at [333, 321] on button "Results" at bounding box center [309, 329] width 47 height 17
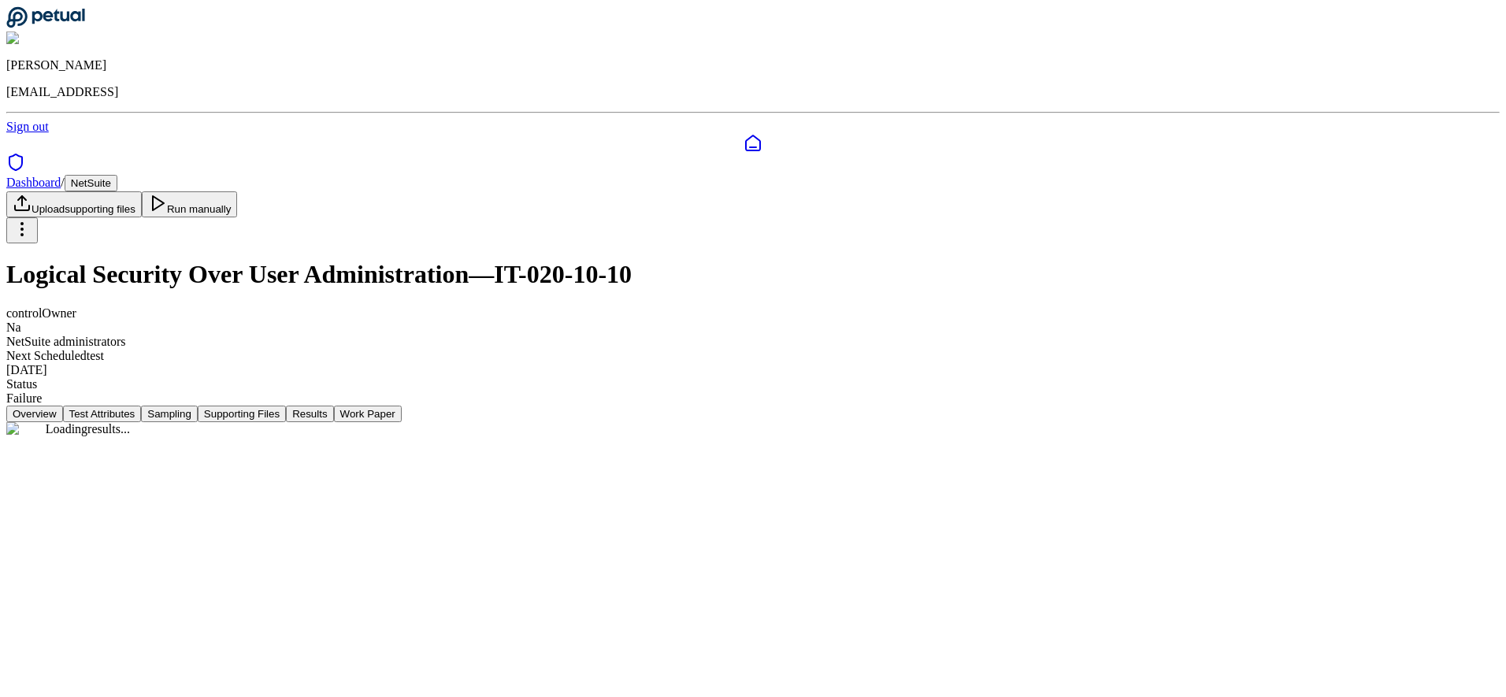
scroll to position [0, 0]
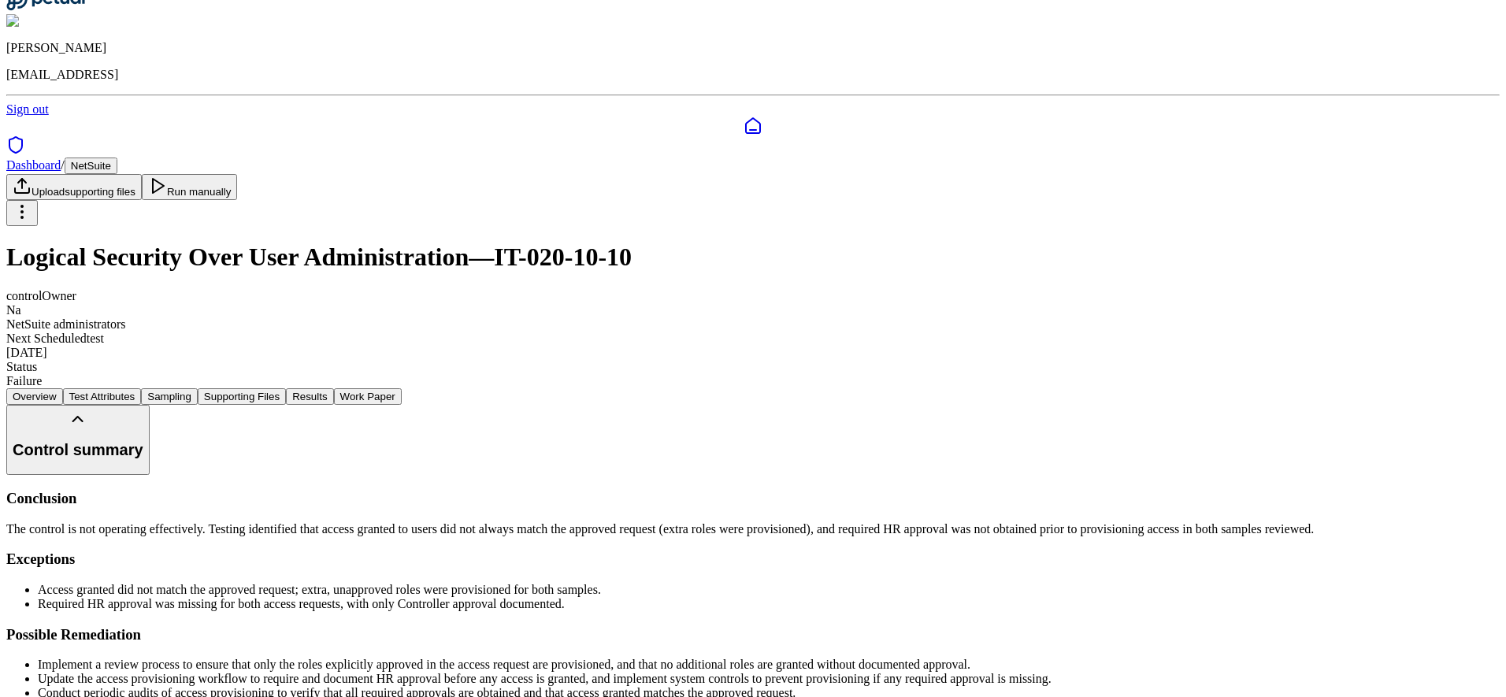
scroll to position [98, 0]
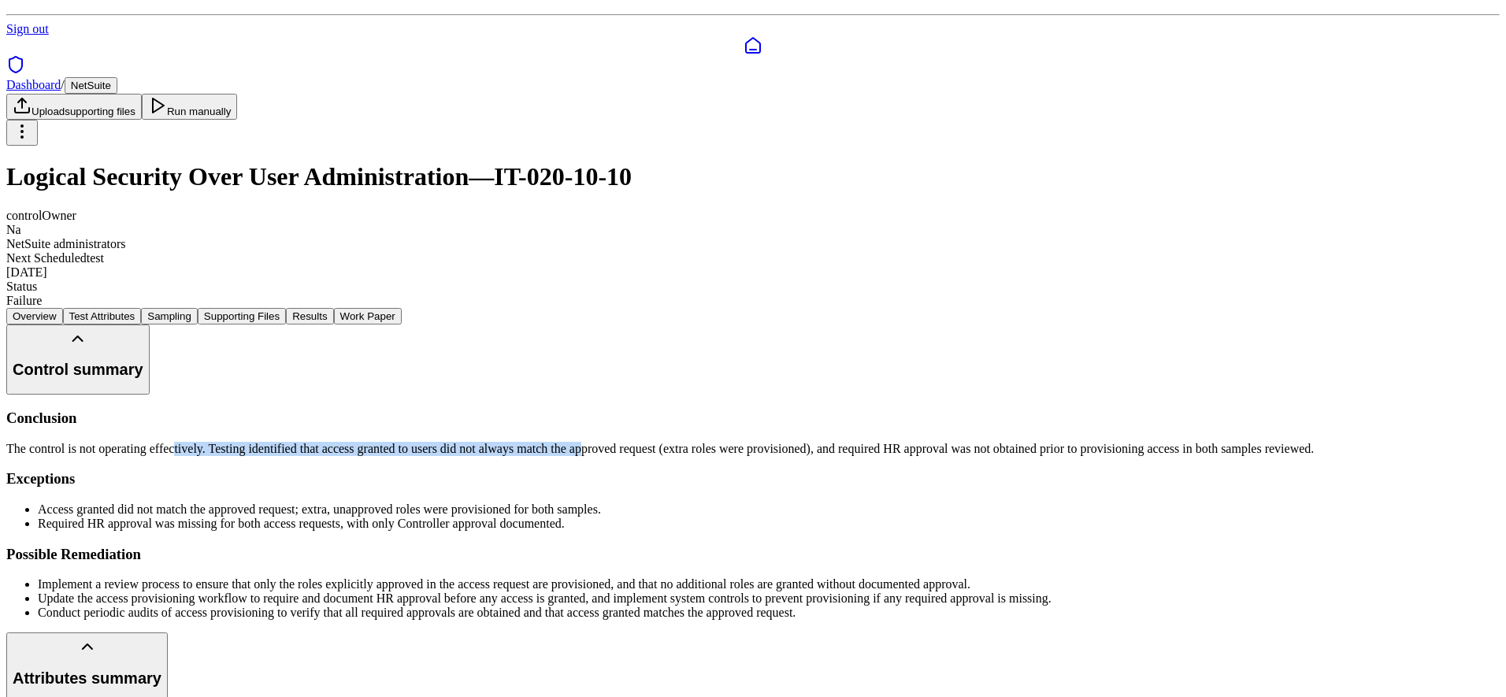
drag, startPoint x: 878, startPoint y: 311, endPoint x: 499, endPoint y: 311, distance: 378.8
click at [499, 442] on p "The control is not operating effectively. Testing identified that access grante…" at bounding box center [752, 449] width 1493 height 14
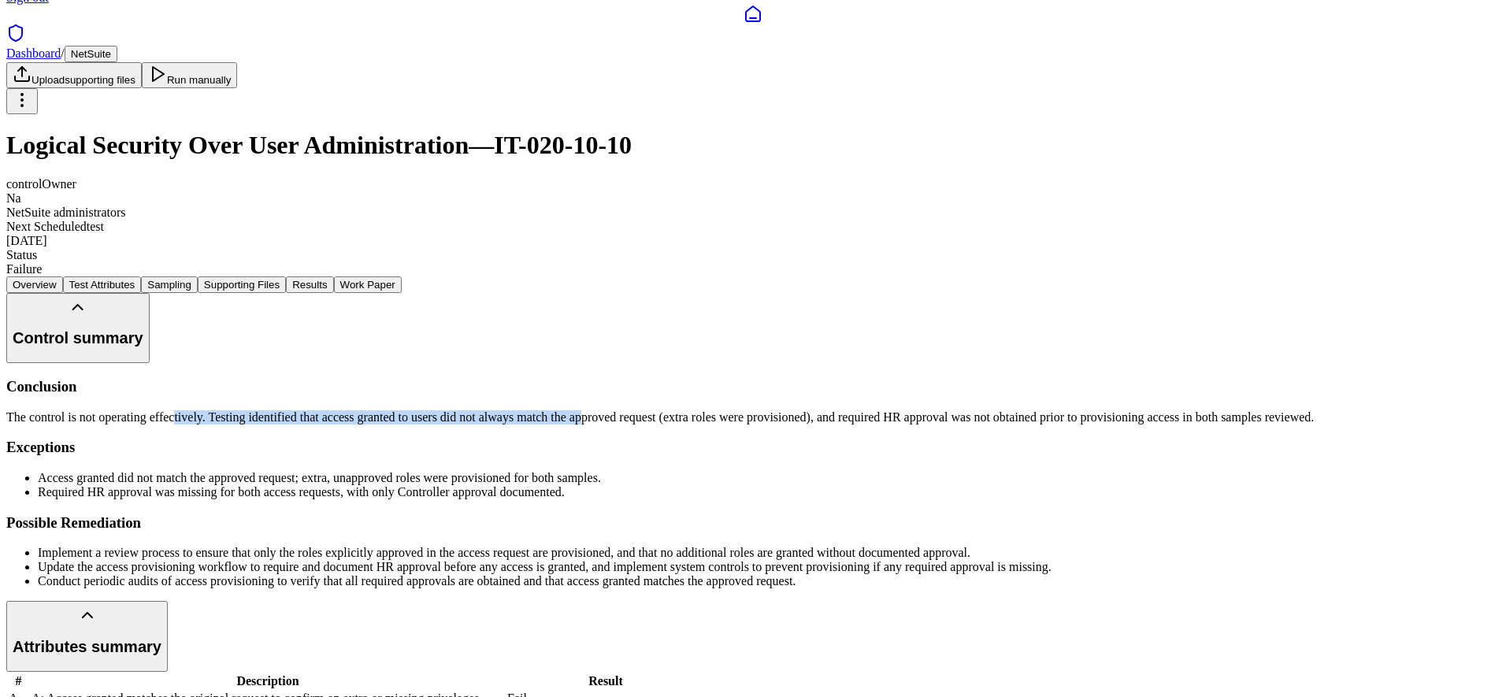
scroll to position [0, 0]
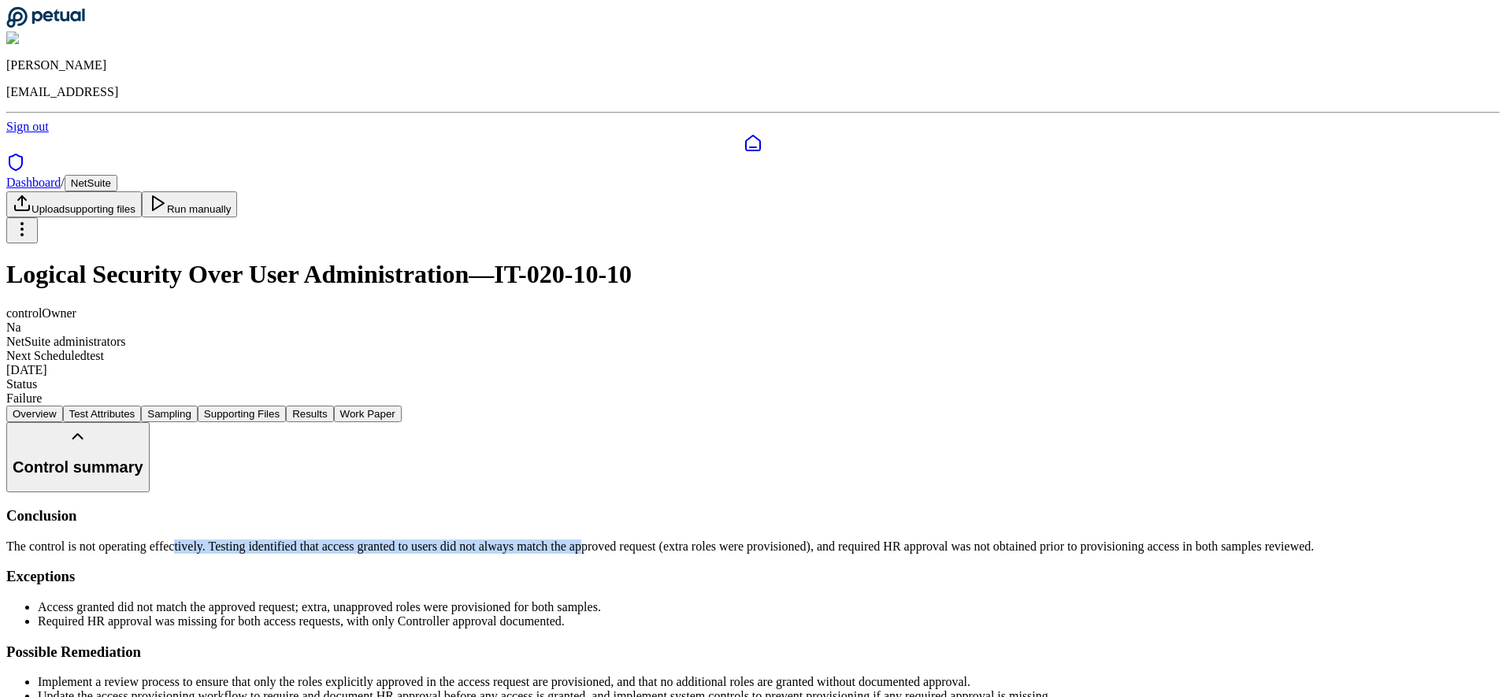
click at [402, 406] on button "Work Paper" at bounding box center [368, 414] width 68 height 17
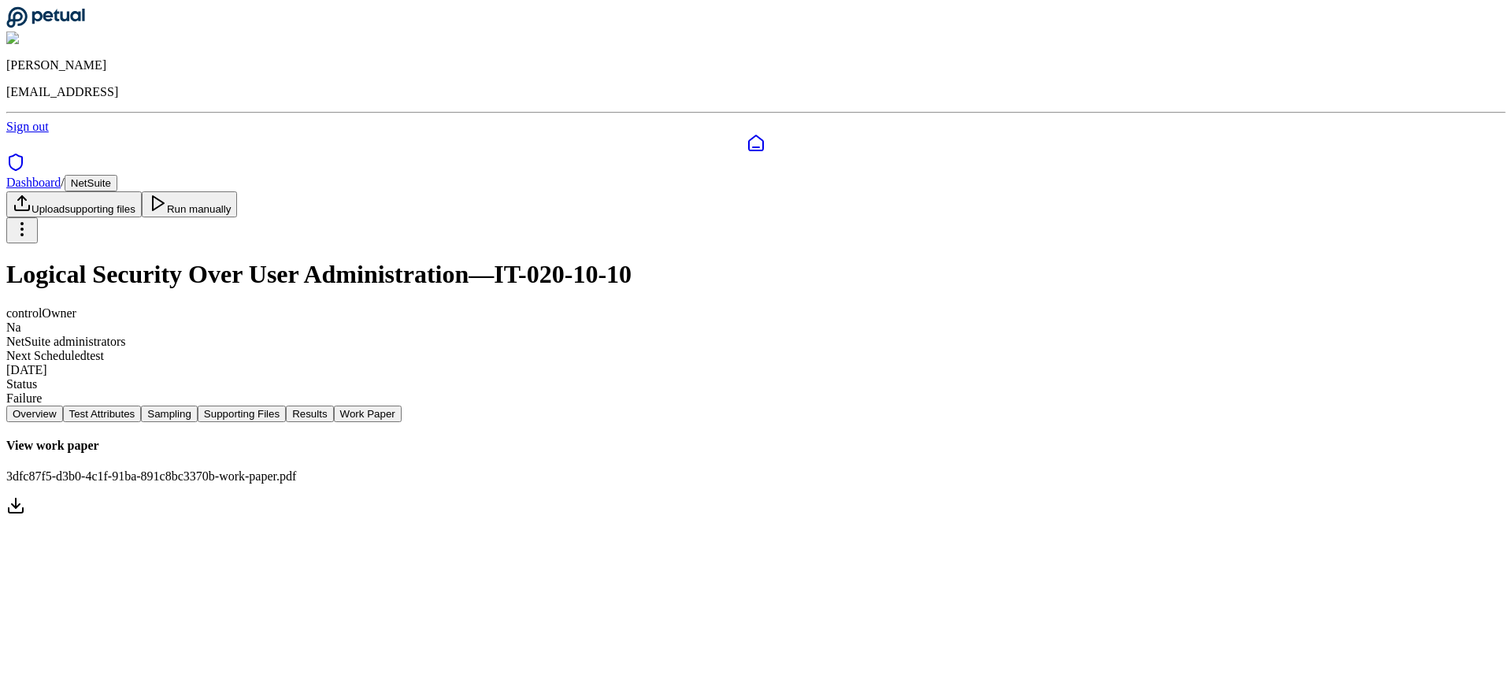
click at [333, 406] on button "Results" at bounding box center [309, 414] width 47 height 17
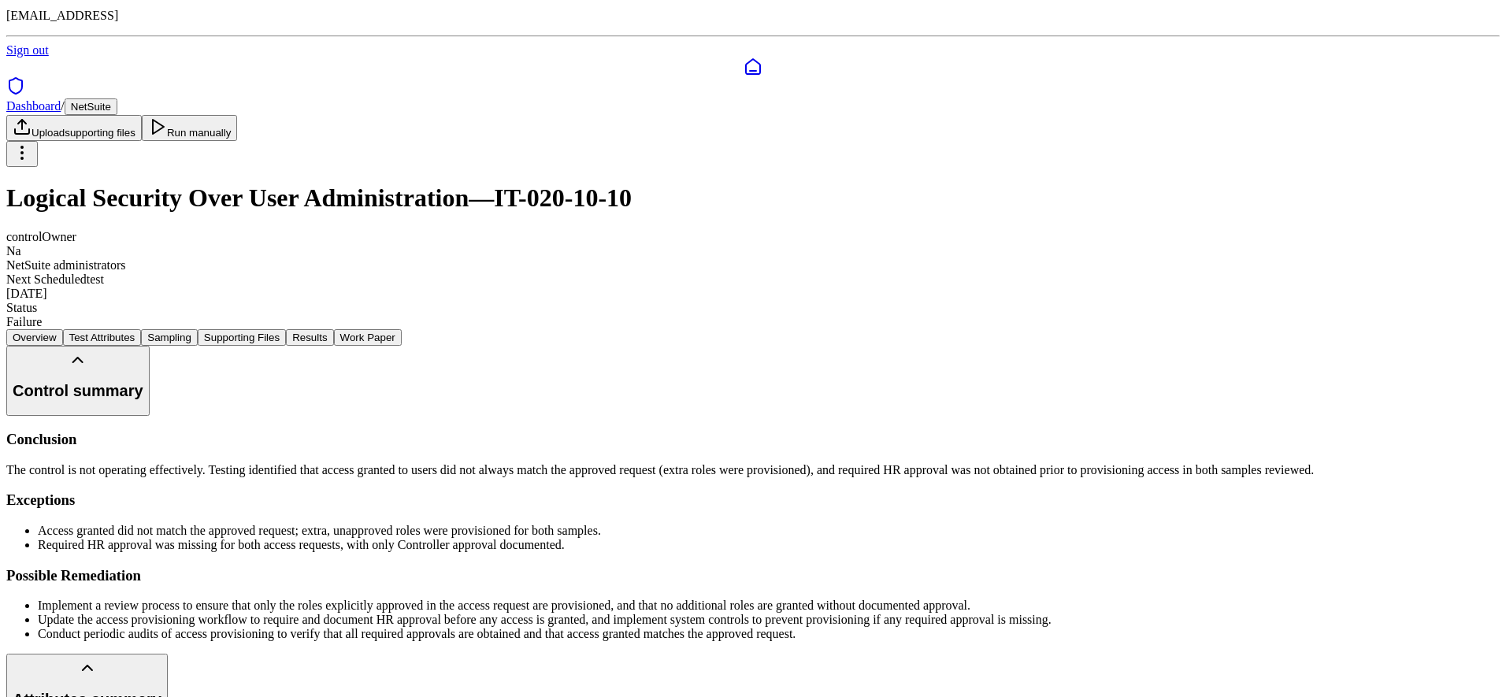
scroll to position [155, 0]
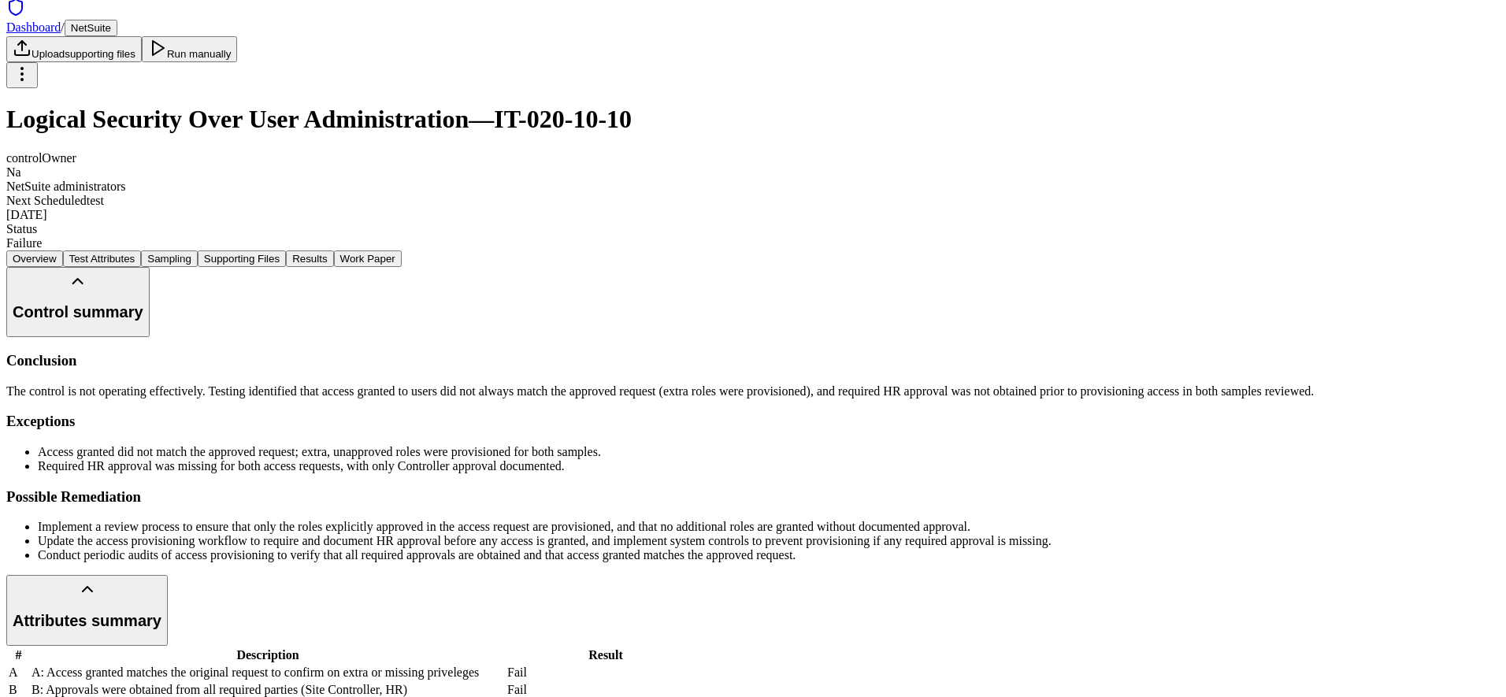
click at [1190, 358] on div "Overview Test Attributes Sampling Supporting Files Results Work Paper Control s…" at bounding box center [752, 602] width 1493 height 704
click at [1190, 400] on div "Overview Test Attributes Sampling Supporting Files Results Work Paper Control s…" at bounding box center [752, 602] width 1493 height 704
